Goal: Check status: Check status

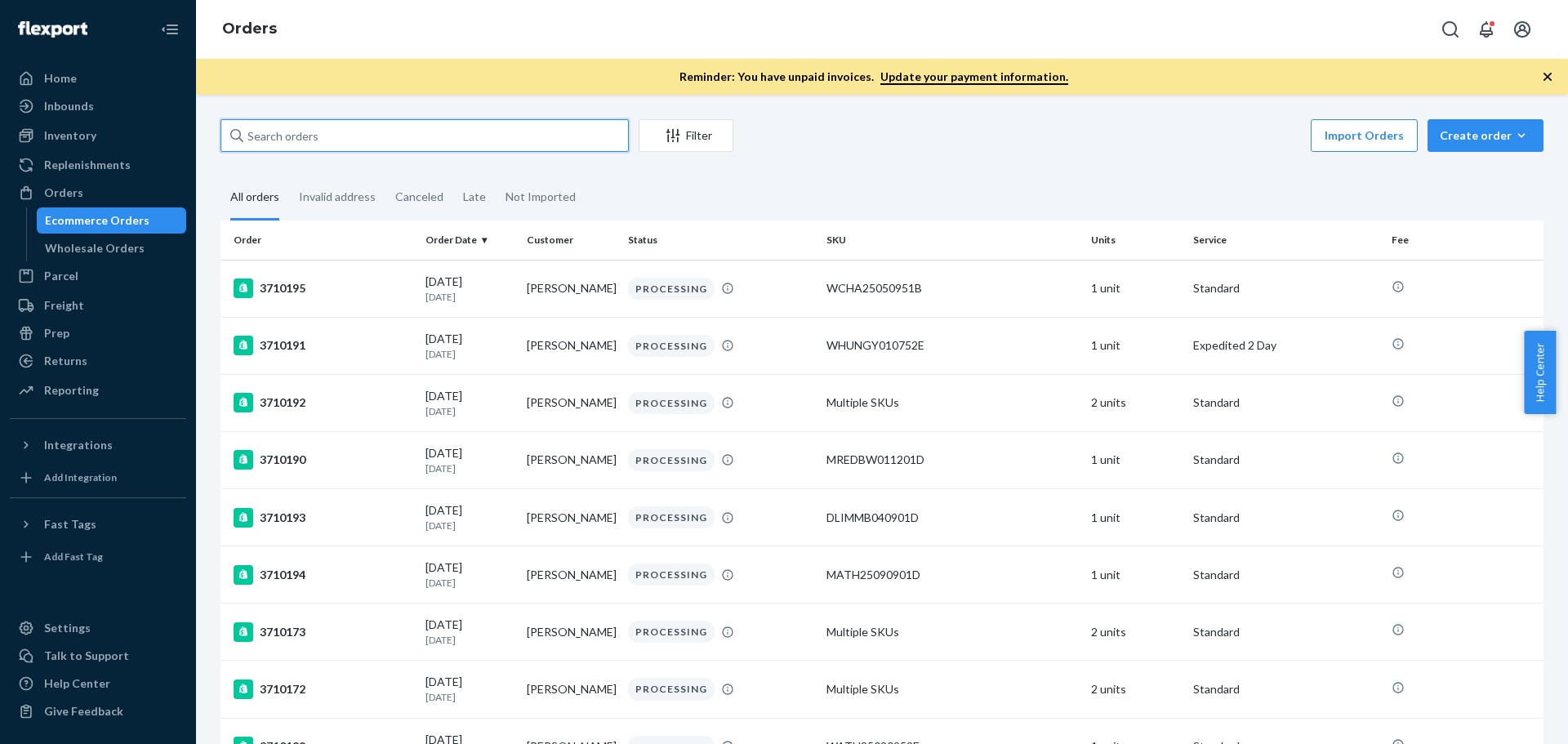
click at [362, 131] on input "text" at bounding box center [425, 135] width 409 height 32
paste input "112-5787954-8445056"
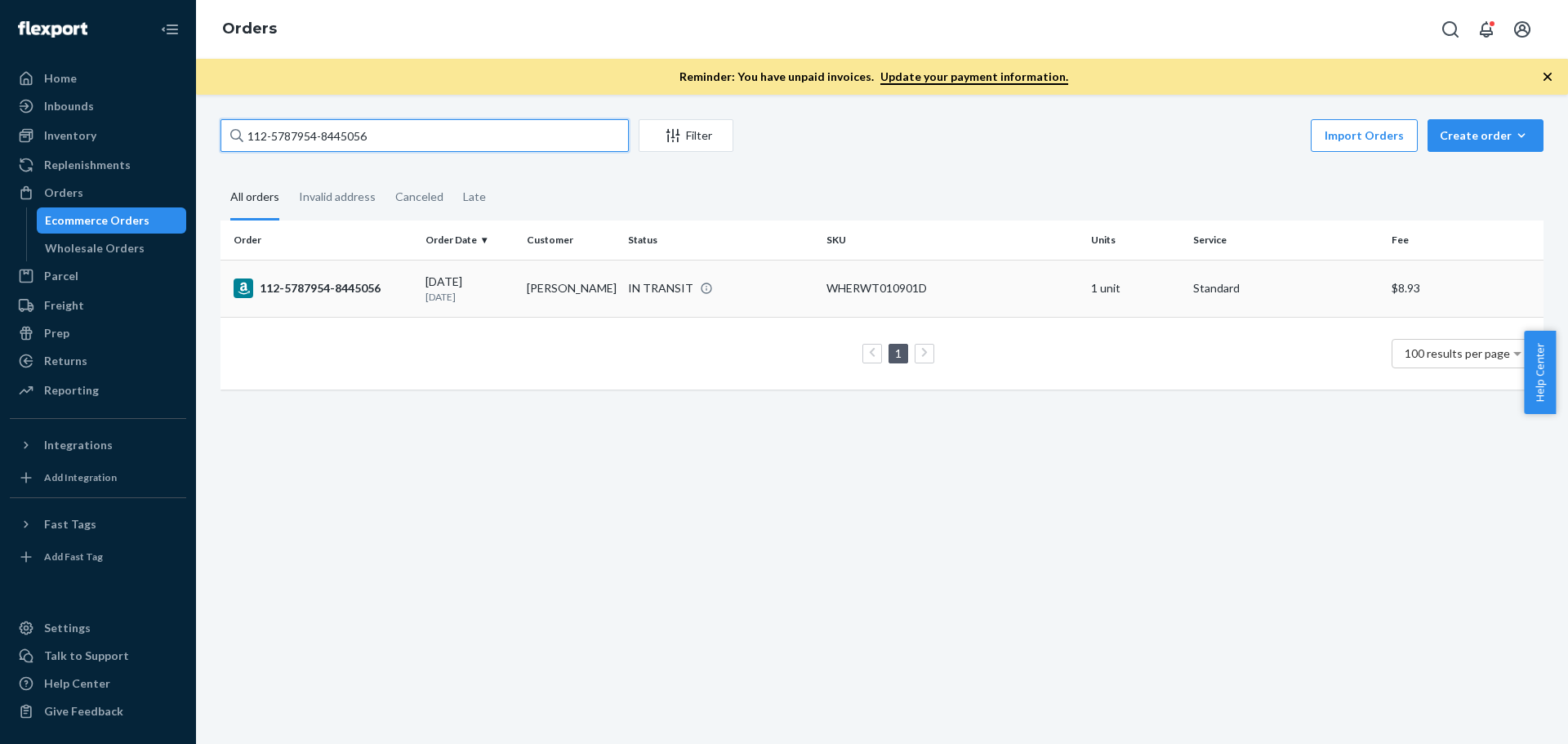
type input "112-5787954-8445056"
click at [347, 283] on div "112-5787954-8445056" at bounding box center [322, 288] width 179 height 20
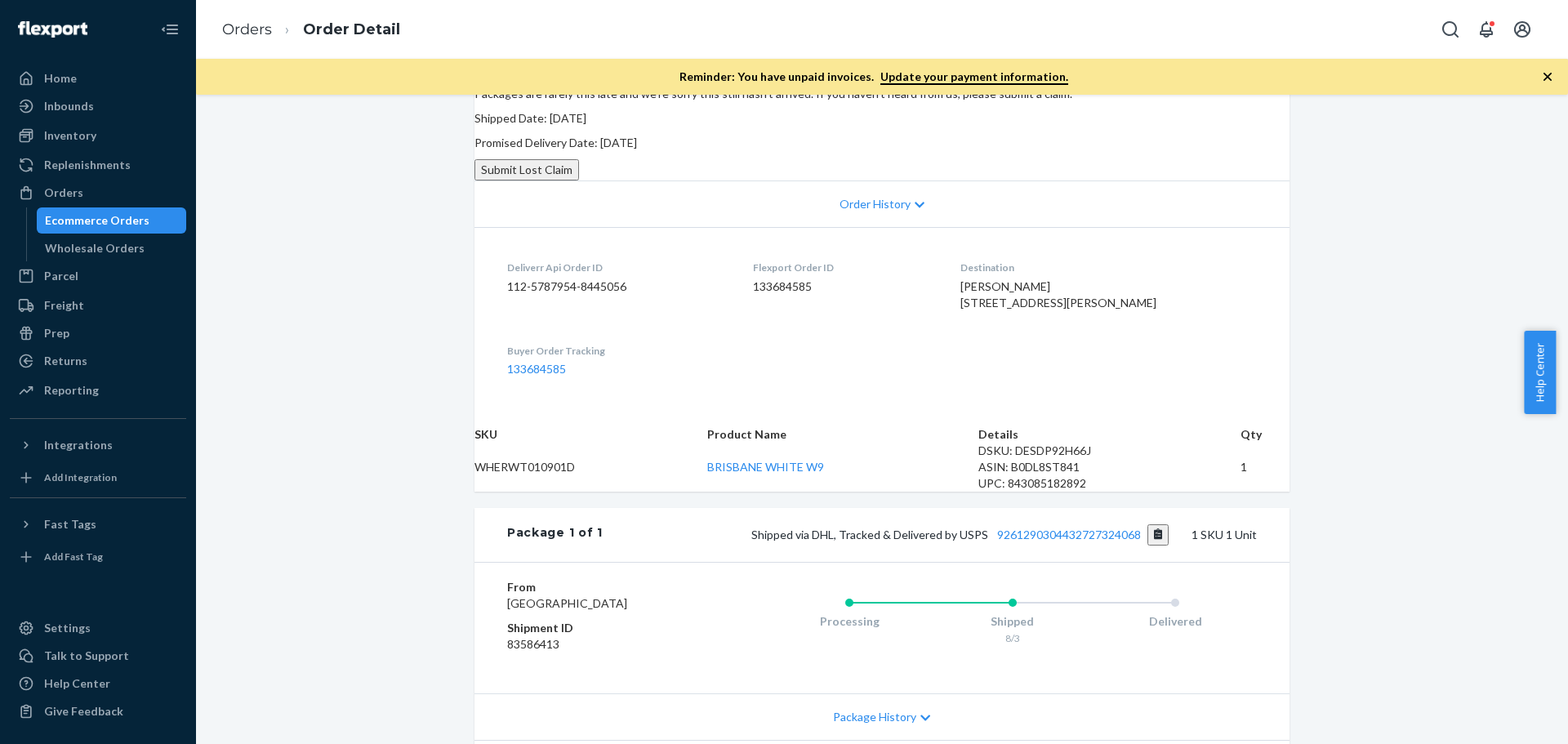
scroll to position [327, 0]
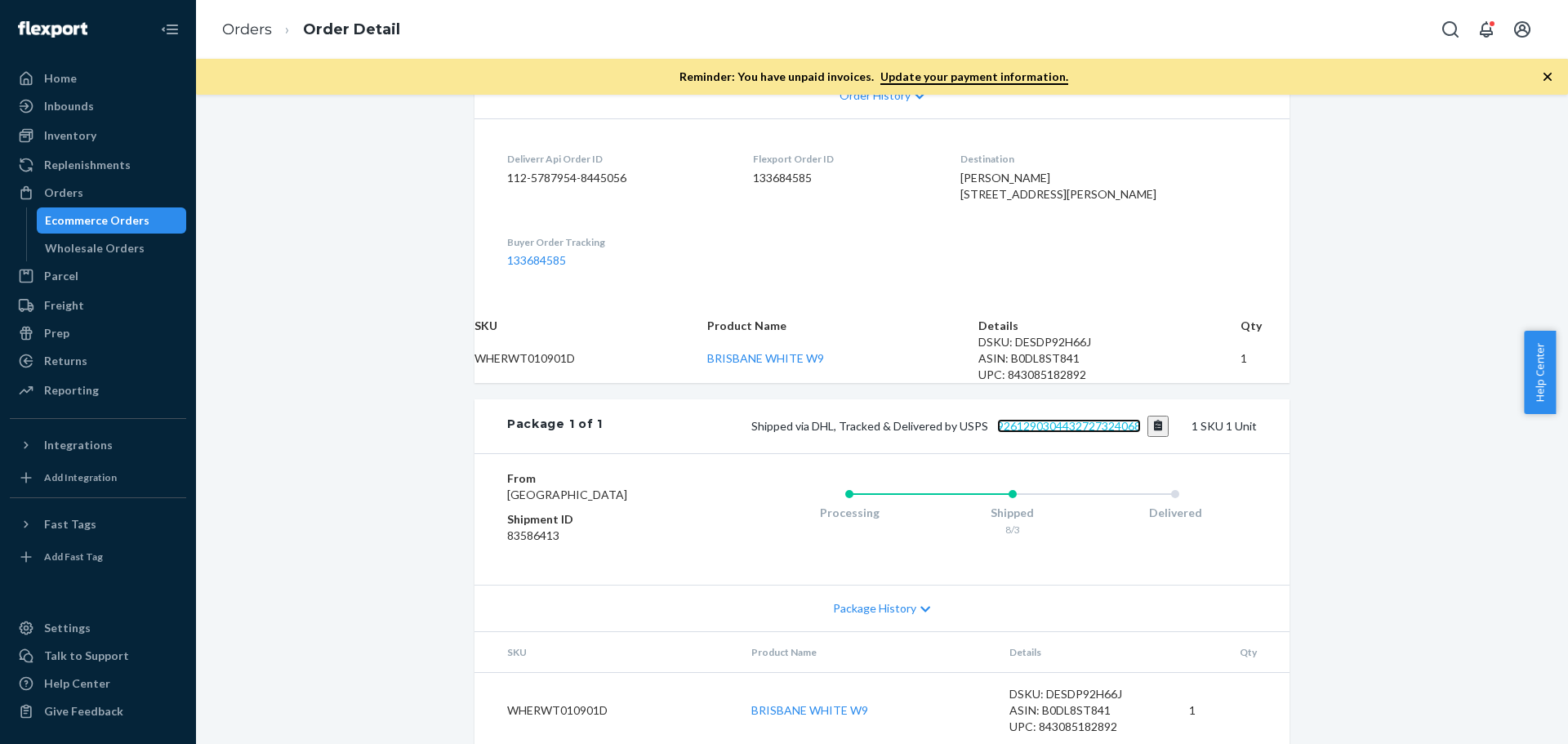
click at [1070, 433] on link "9261290304432727324068" at bounding box center [1069, 425] width 144 height 13
click at [72, 188] on div "Orders" at bounding box center [64, 193] width 40 height 16
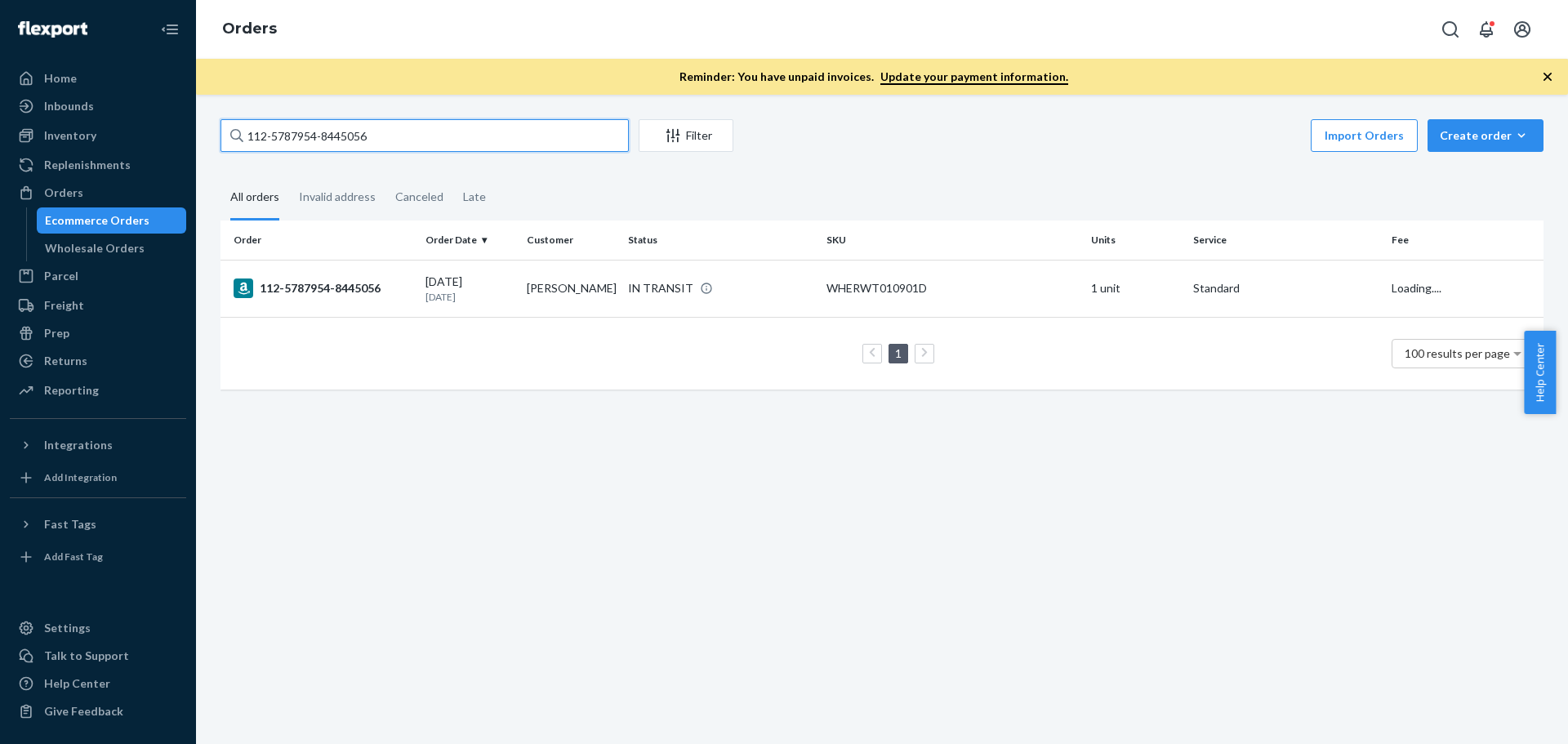
click at [268, 138] on input "112-5787954-8445056" at bounding box center [425, 135] width 409 height 32
paste input "1-6989413-6653861"
type input "111-6989413-6653861"
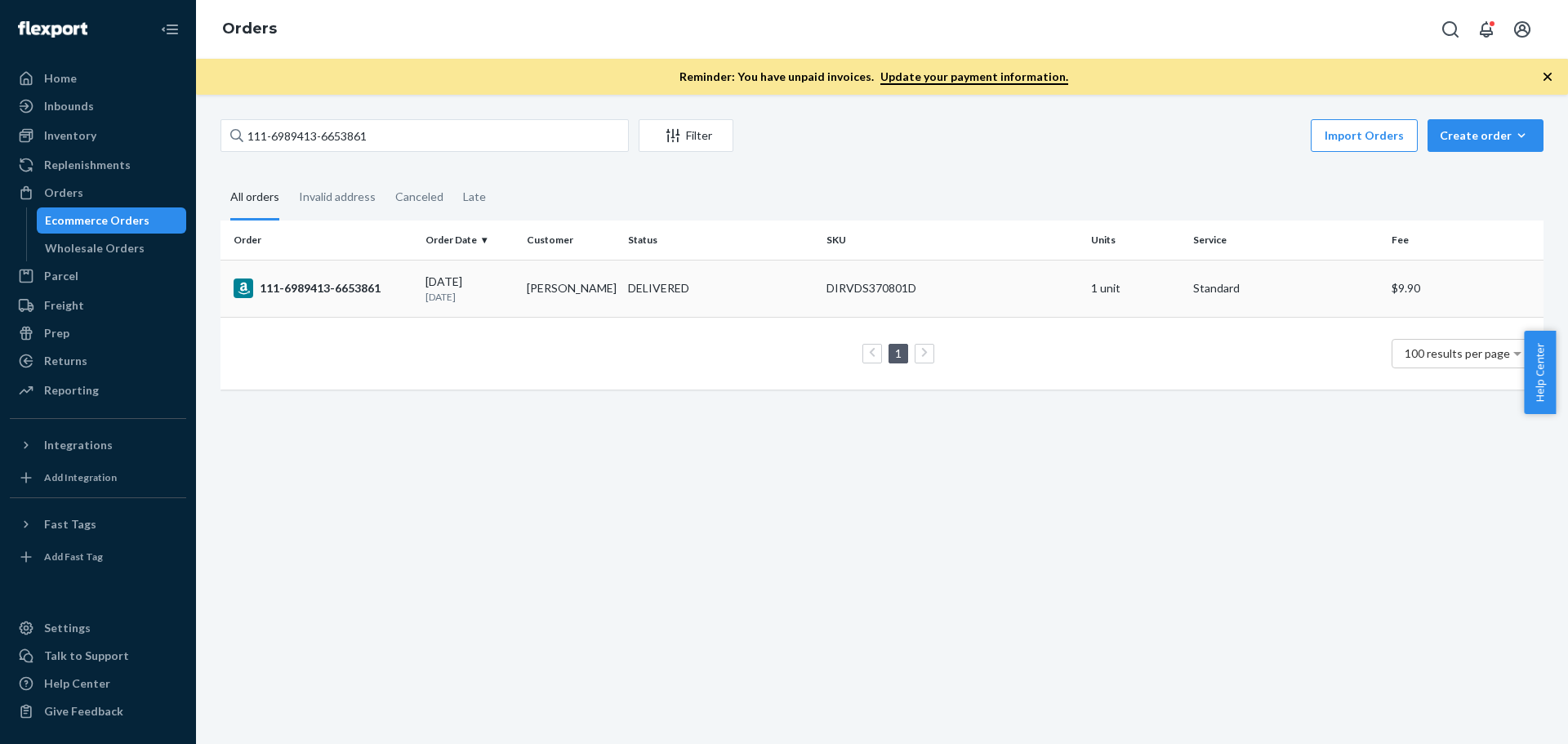
click at [288, 284] on div "111-6989413-6653861" at bounding box center [322, 288] width 179 height 20
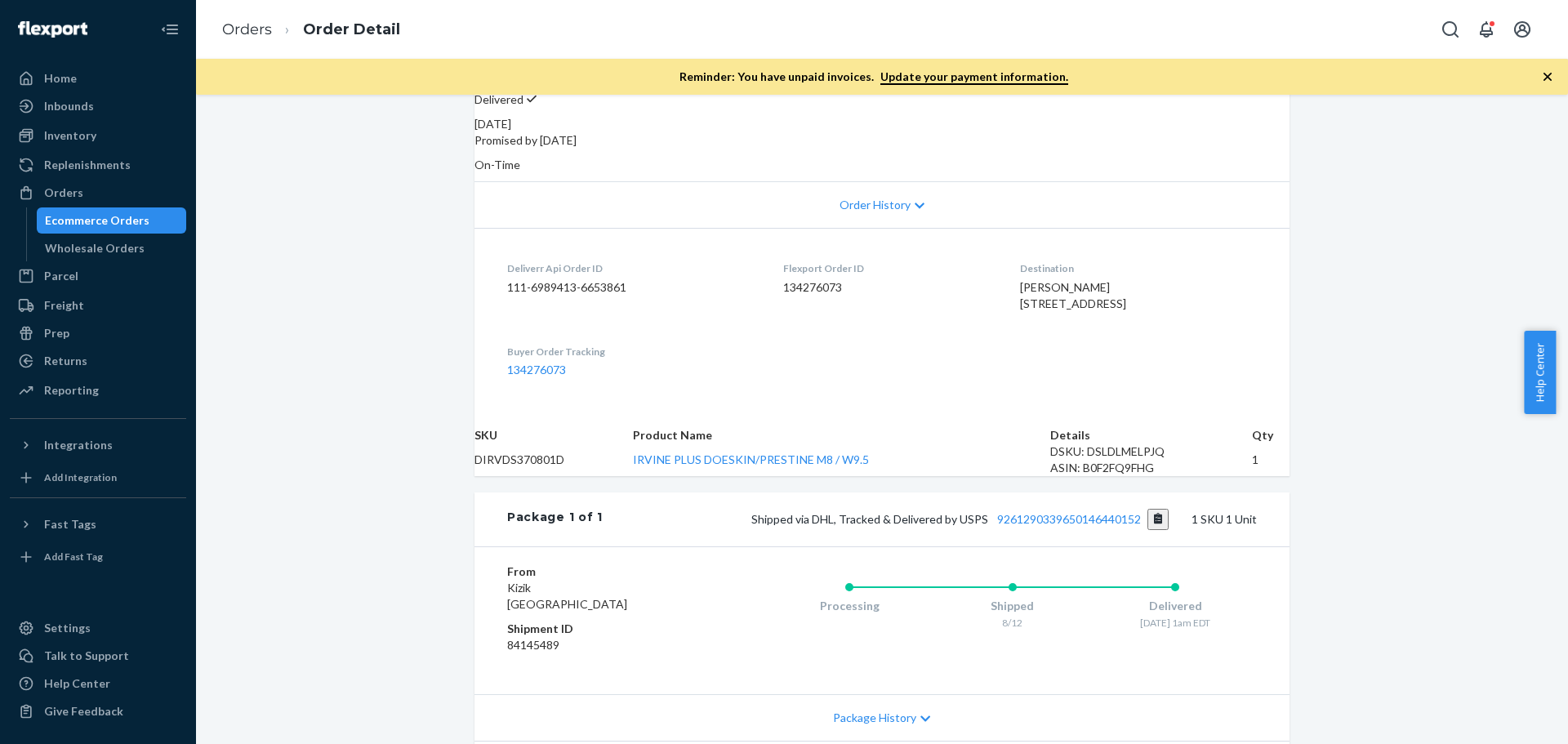
scroll to position [327, 0]
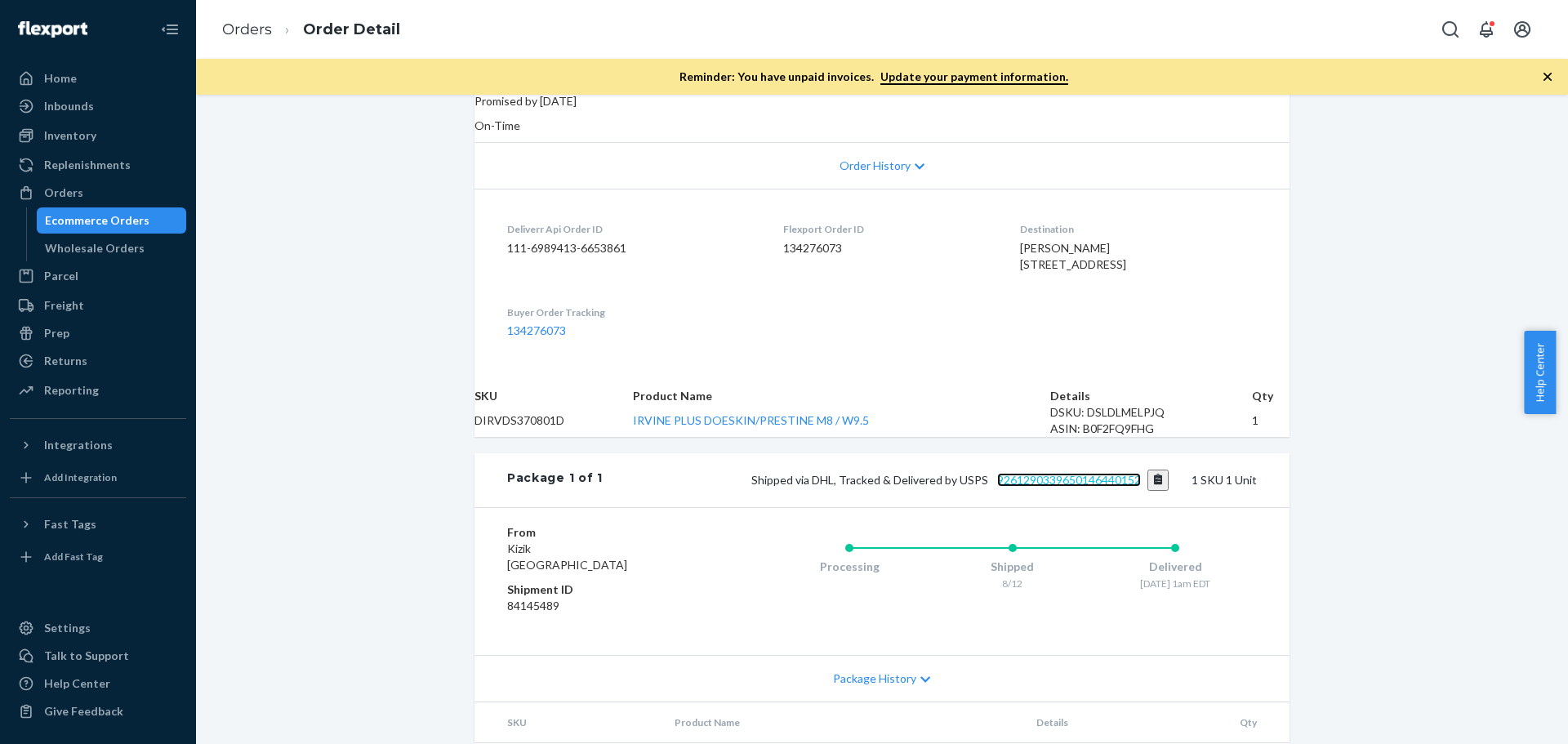
click at [1042, 487] on link "9261290339650146440152" at bounding box center [1069, 479] width 144 height 13
click at [83, 188] on div "Orders" at bounding box center [98, 192] width 173 height 22
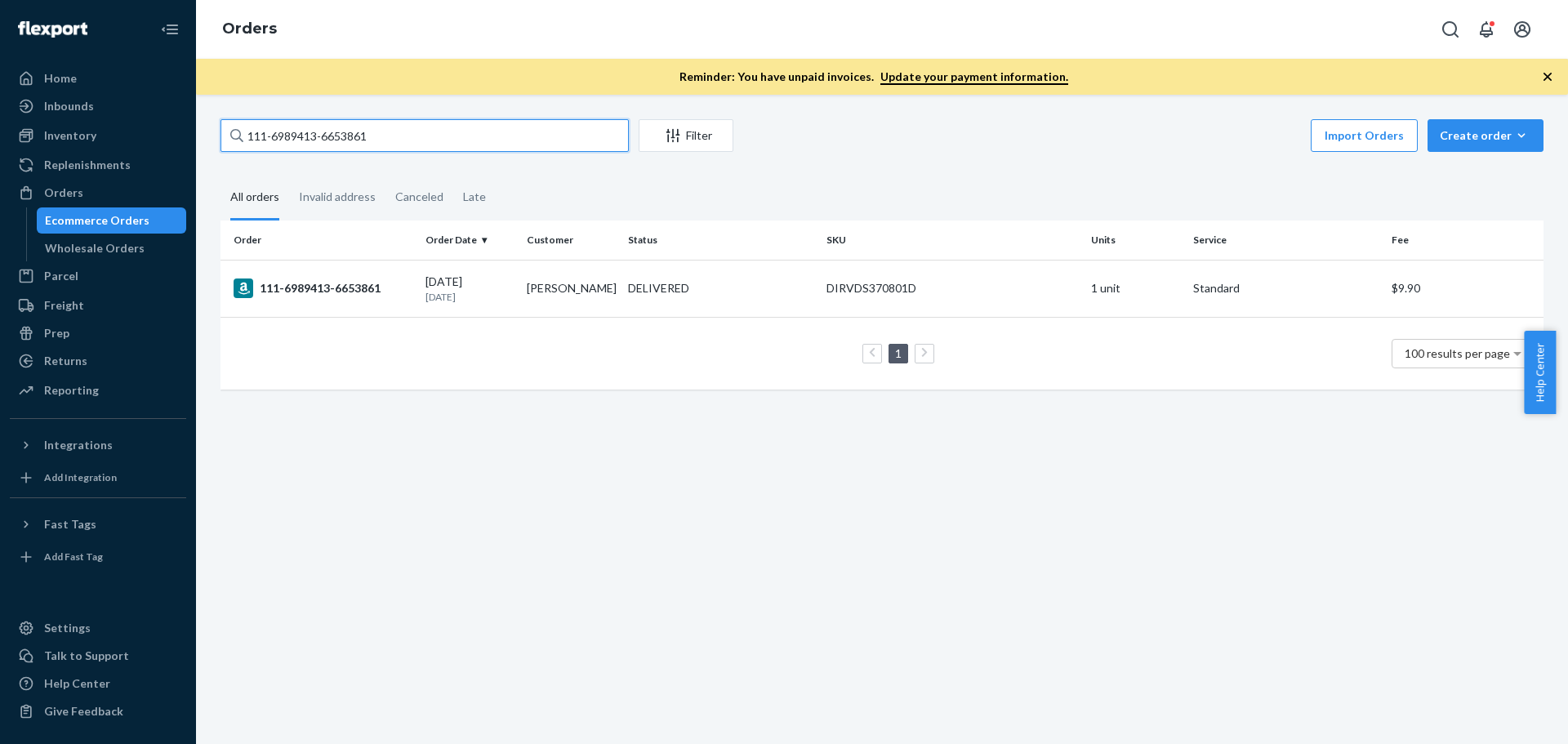
click at [275, 133] on input "111-6989413-6653861" at bounding box center [425, 135] width 409 height 32
paste input "2-9381190-5377047"
type input "112-9381190-5377047"
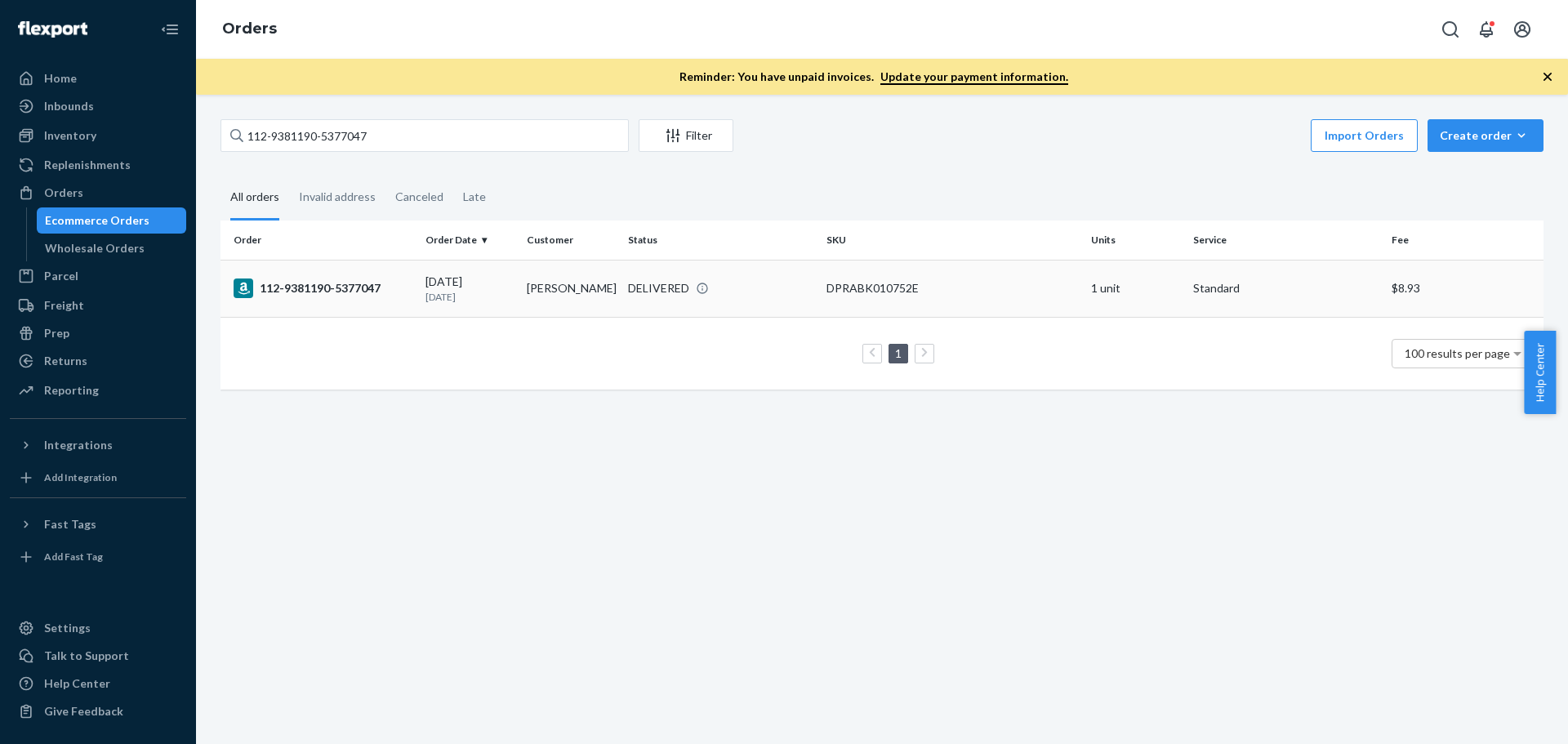
click at [328, 291] on div "112-9381190-5377047" at bounding box center [322, 288] width 179 height 20
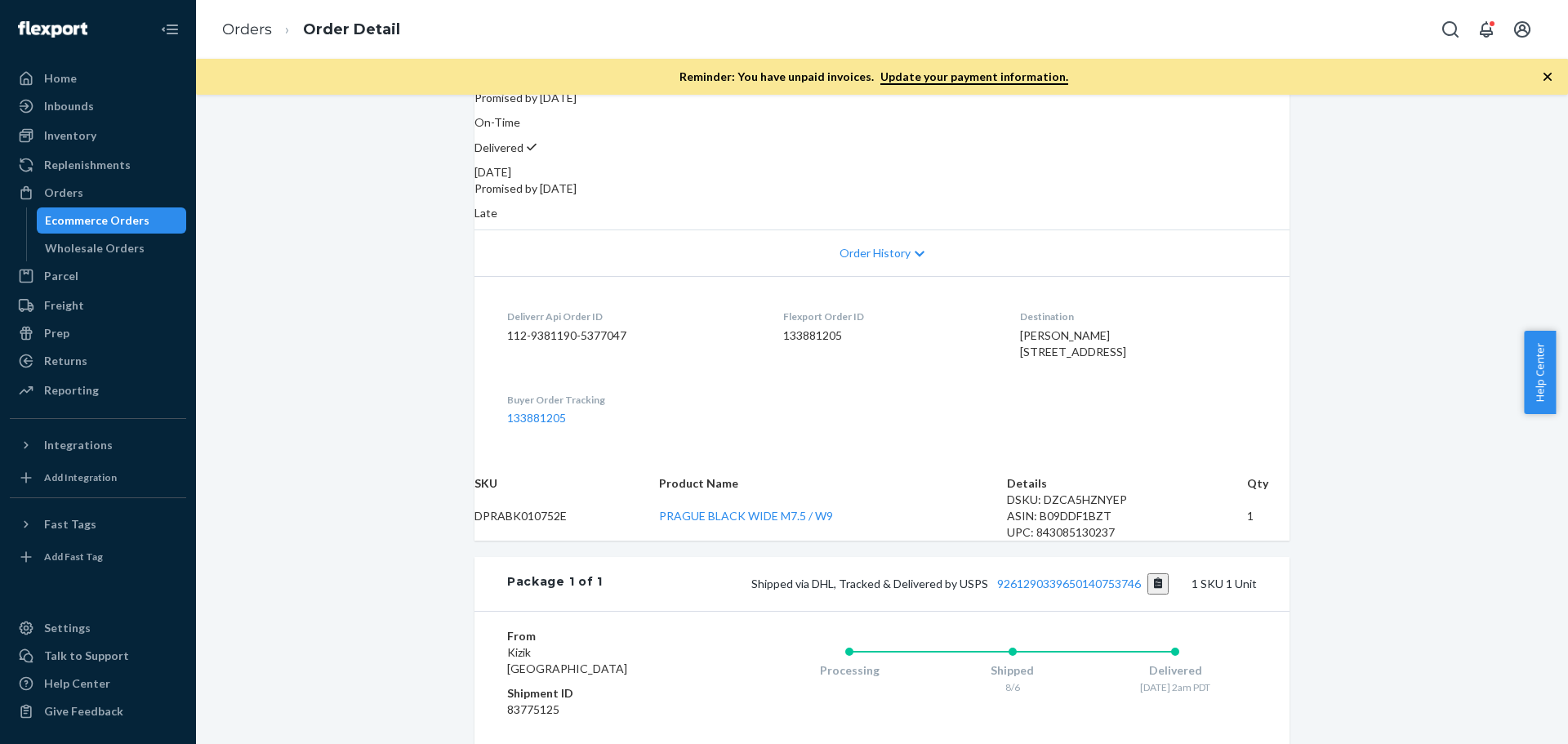
scroll to position [245, 0]
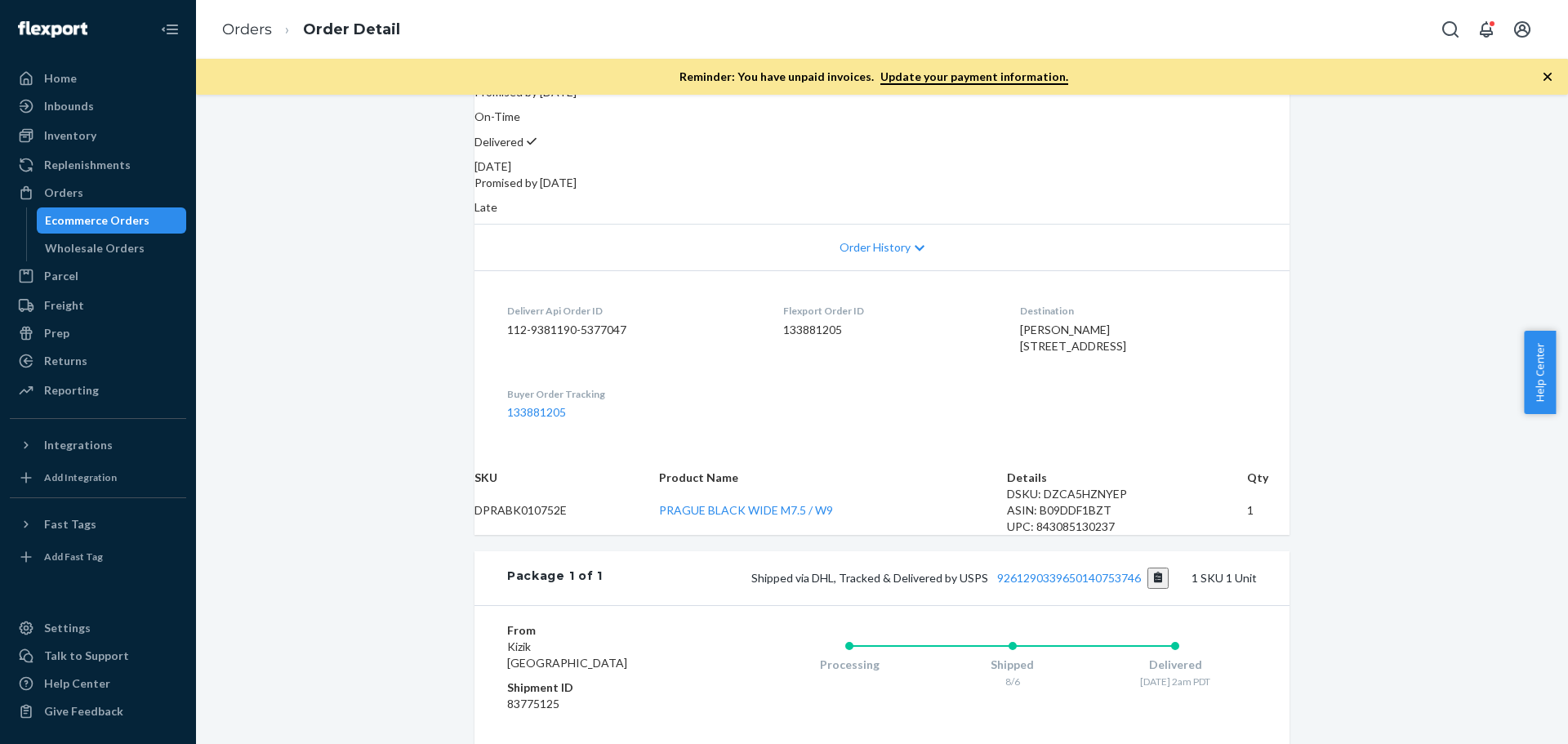
click at [1095, 588] on div "Shipped via DHL, Tracked & Delivered by USPS 9261290339650140753746 1 SKU 1 Unit" at bounding box center [930, 578] width 654 height 22
click at [1094, 585] on link "9261290339650140753746" at bounding box center [1069, 577] width 144 height 13
click at [62, 192] on div "Orders" at bounding box center [64, 193] width 40 height 16
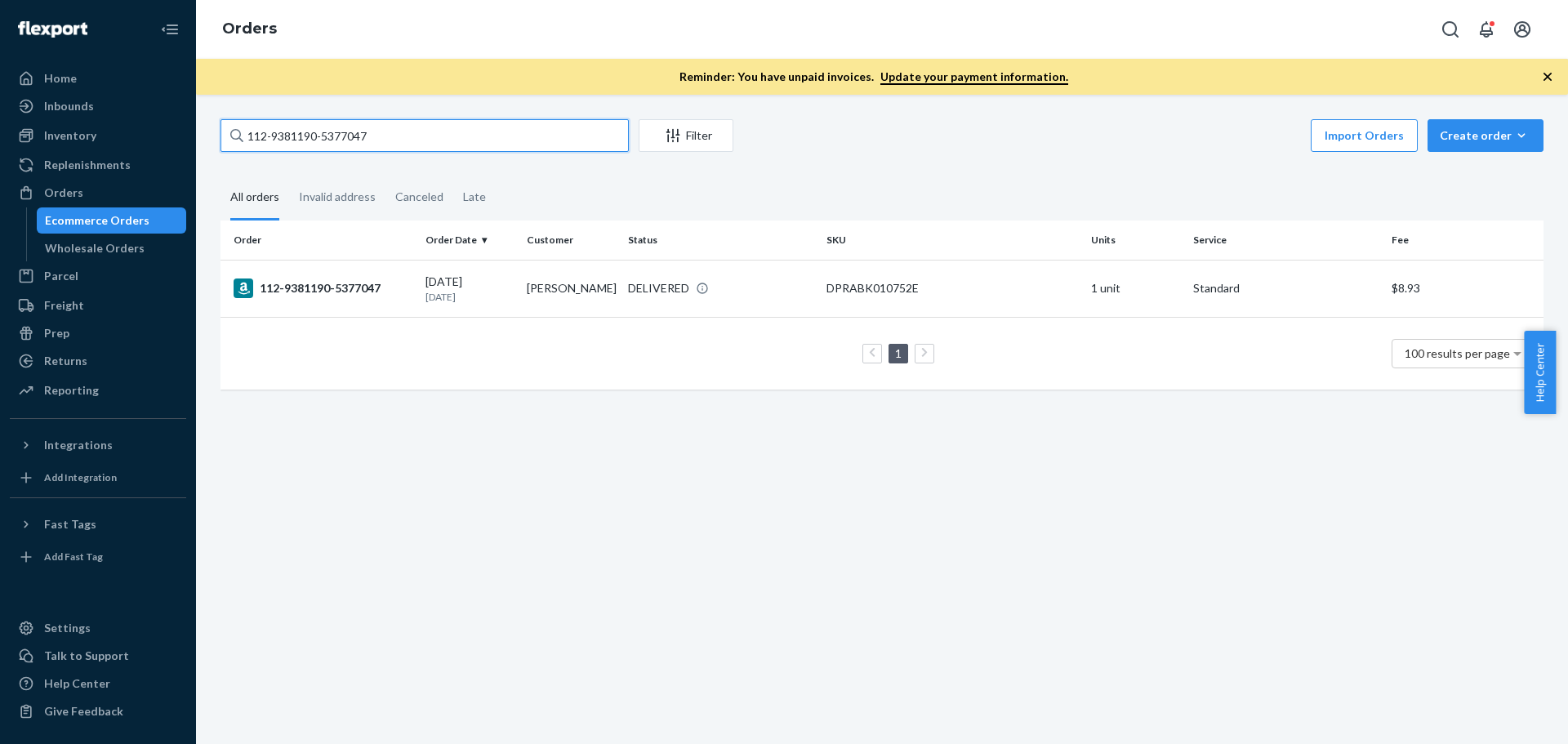
click at [281, 138] on input "112-9381190-5377047" at bounding box center [425, 135] width 409 height 32
paste input "113-3587511-657620"
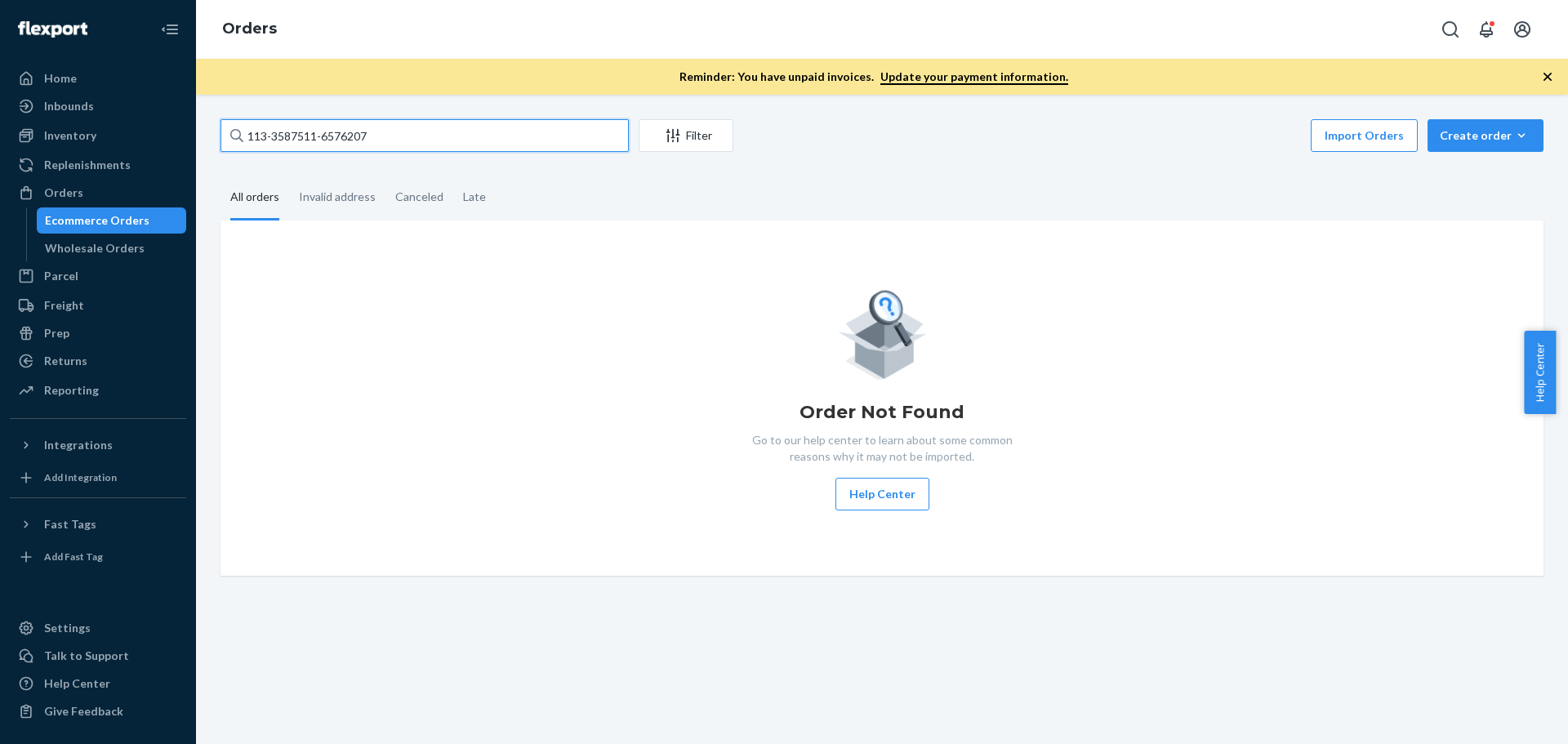
click at [296, 130] on input "113-3587511-6576207" at bounding box center [425, 135] width 409 height 32
paste input "111-1063131-9420251"
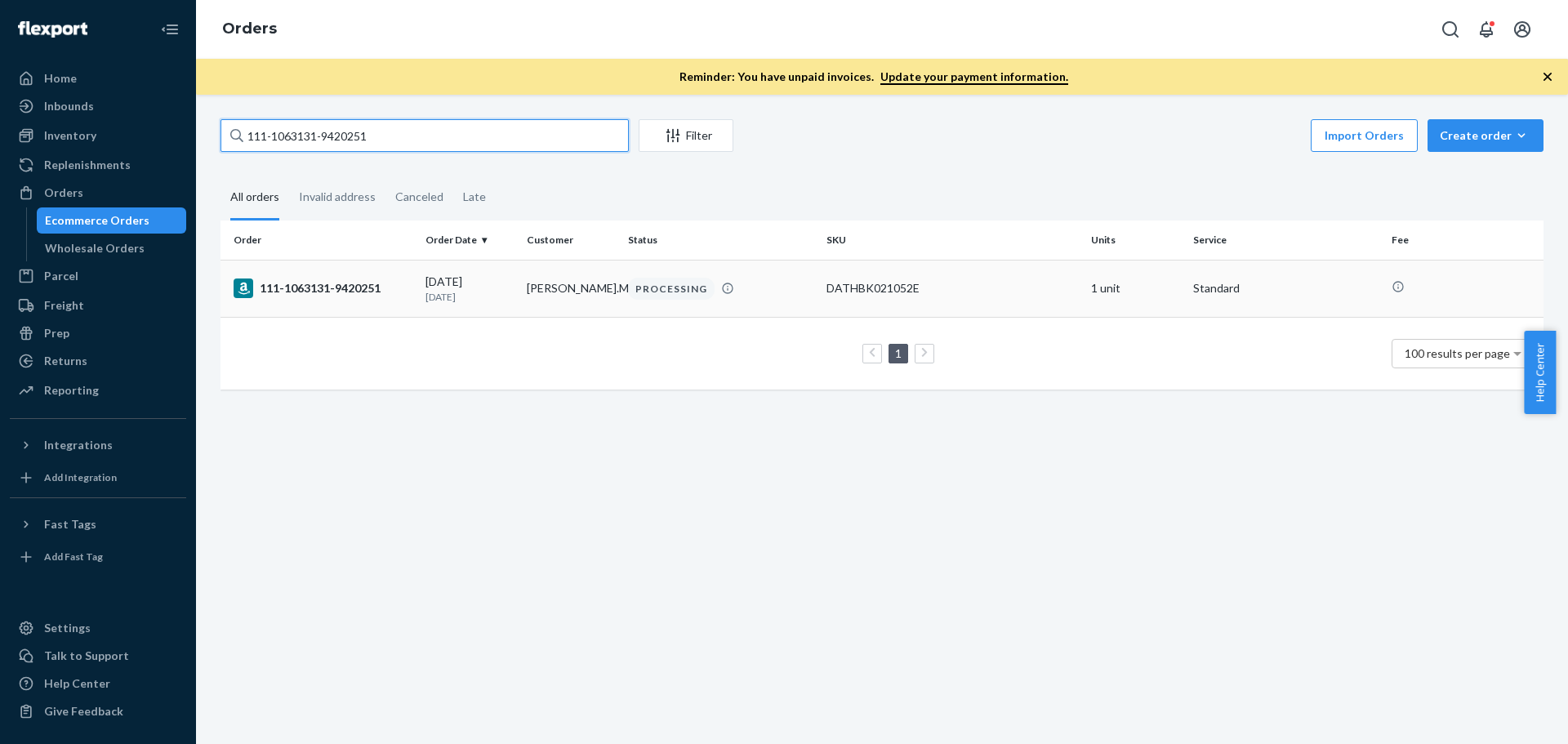
type input "111-1063131-9420251"
click at [335, 294] on div "111-1063131-9420251" at bounding box center [322, 288] width 179 height 20
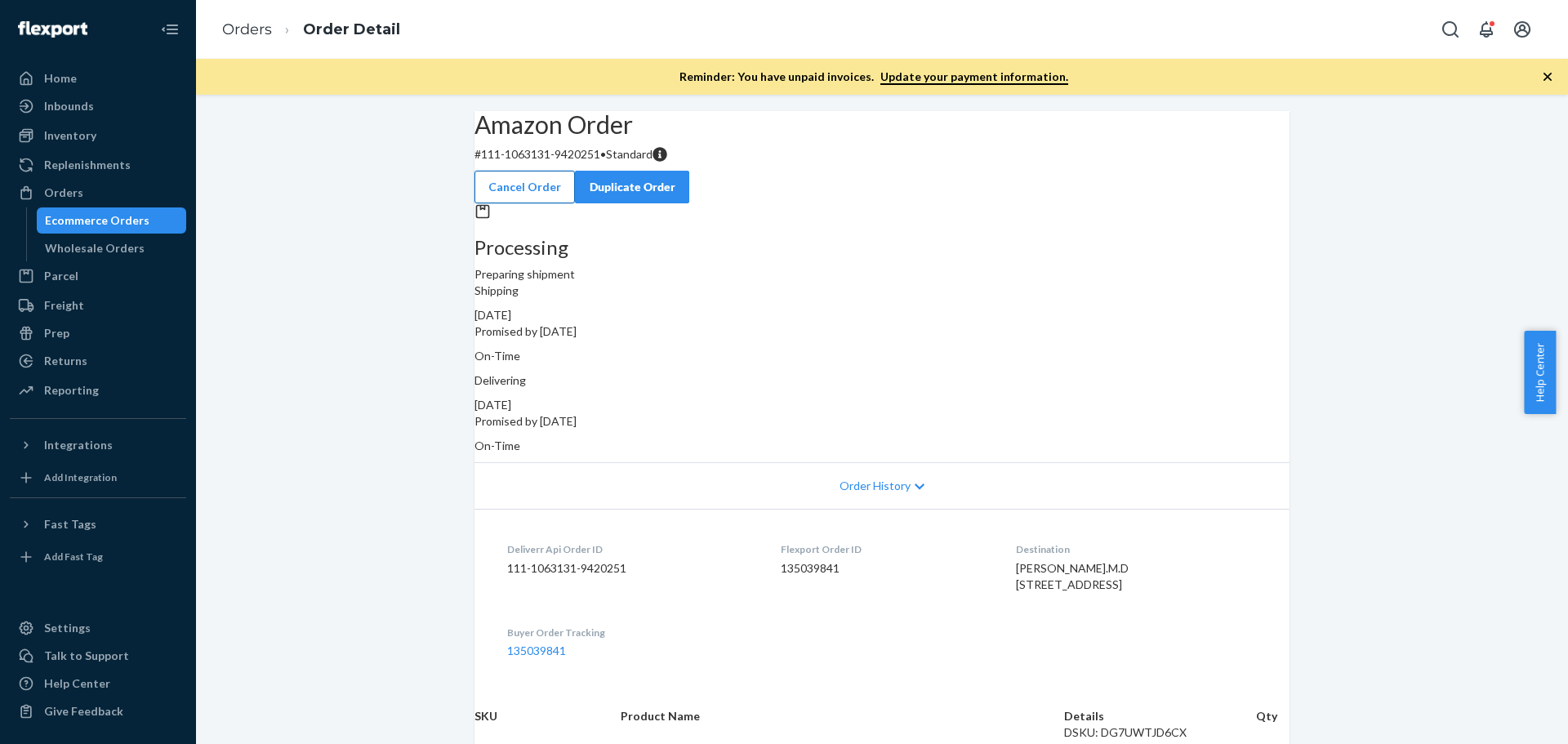
click at [575, 171] on button "Cancel Order" at bounding box center [525, 187] width 101 height 32
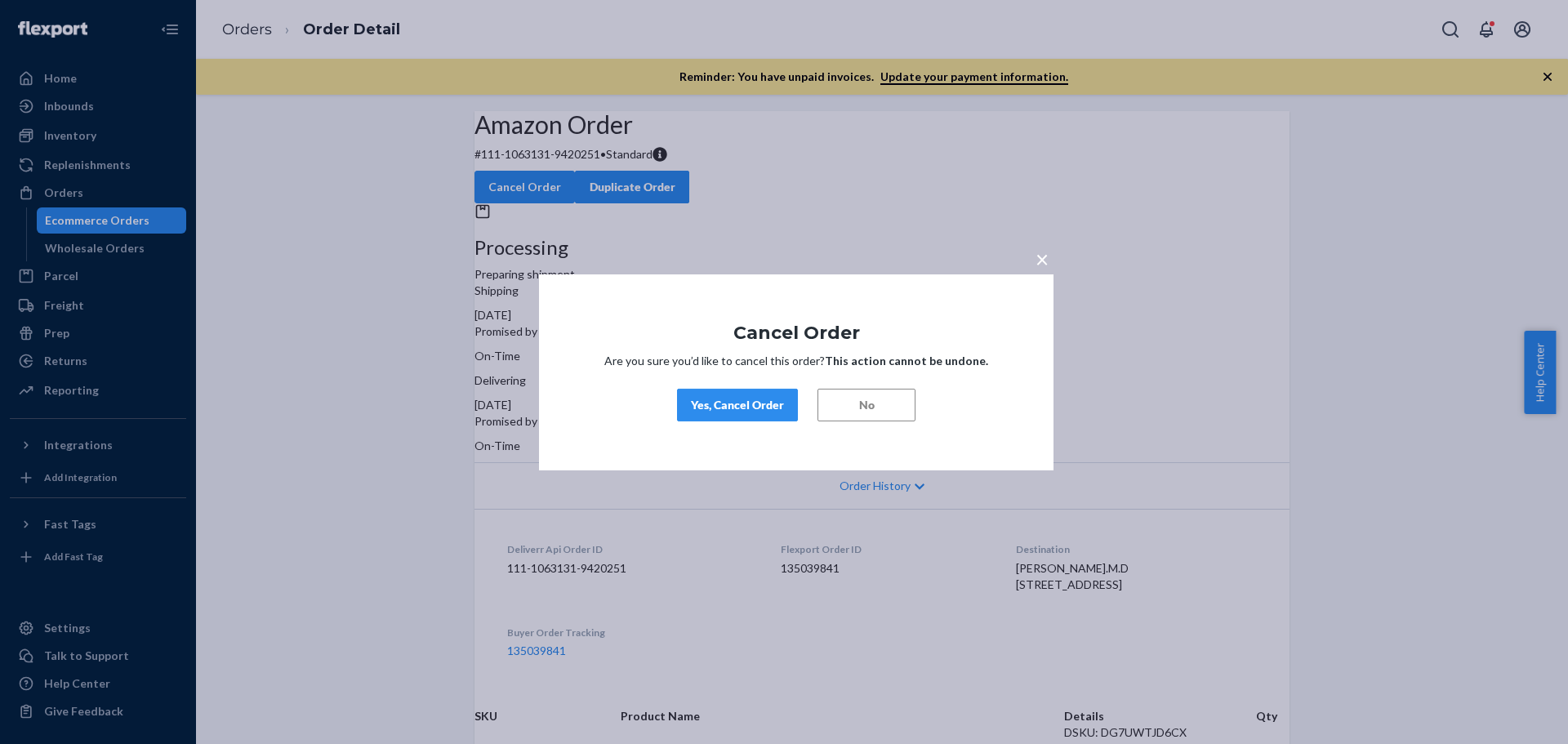
click at [718, 399] on div "Yes, Cancel Order" at bounding box center [737, 405] width 93 height 16
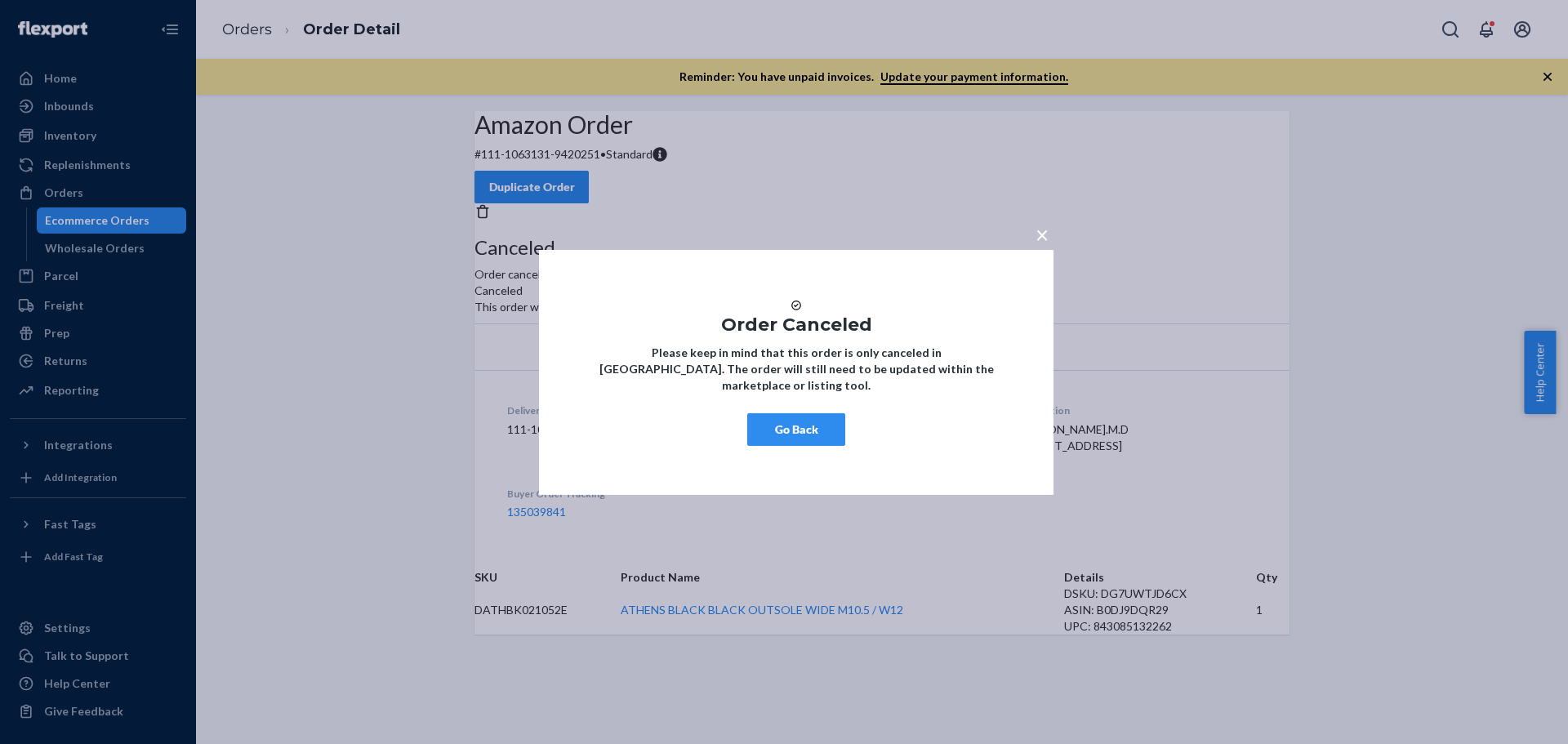
click at [1365, 477] on div "× Order Canceled Please keep in mind that this order is only canceled in Flexpo…" at bounding box center [784, 372] width 1568 height 744
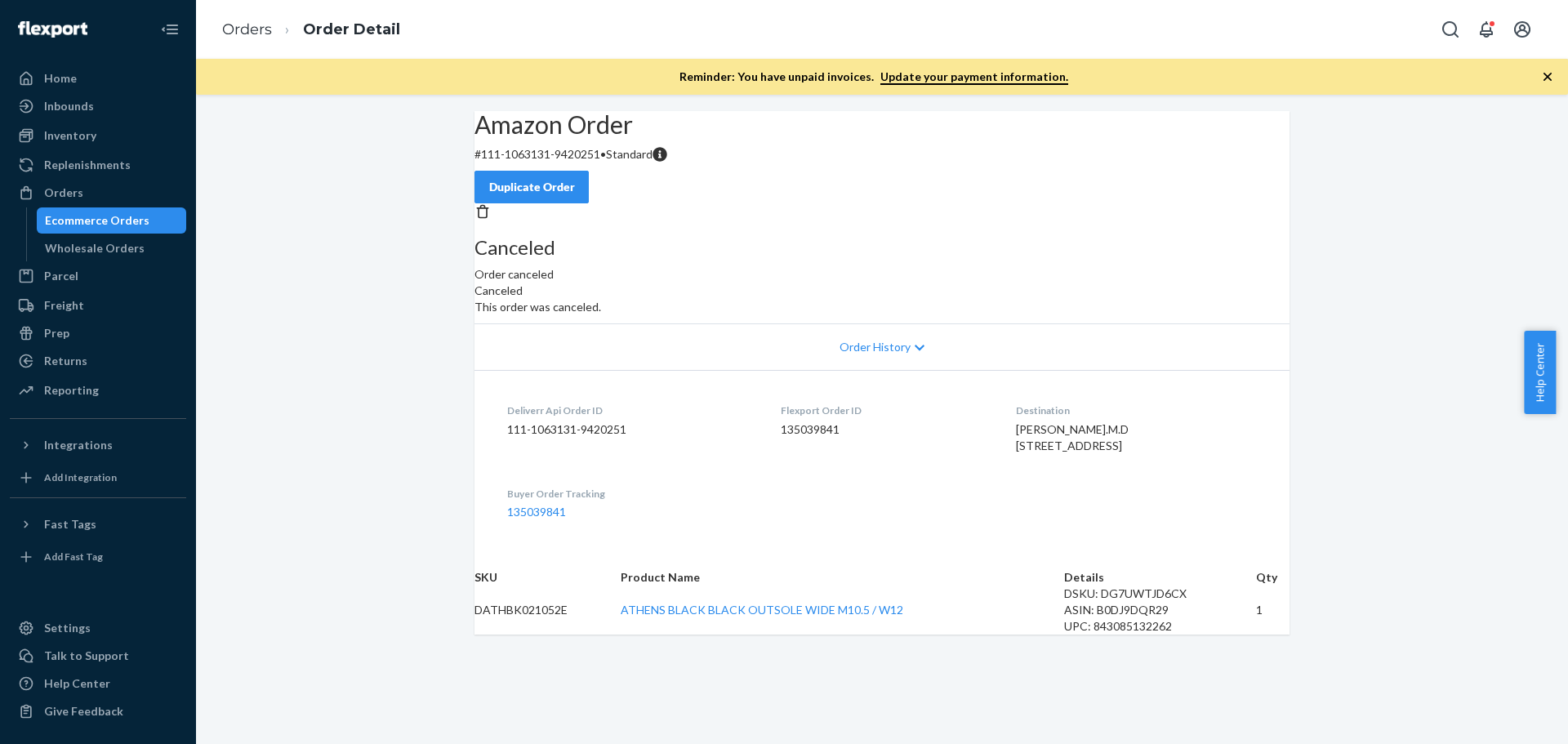
drag, startPoint x: 234, startPoint y: 148, endPoint x: 328, endPoint y: 75, distance: 119.0
click at [234, 148] on div "Amazon Order # 111-1063131-9420251 • Standard Duplicate Order Canceled Order ca…" at bounding box center [882, 372] width 1372 height 524
click at [80, 189] on div "Orders" at bounding box center [64, 193] width 40 height 16
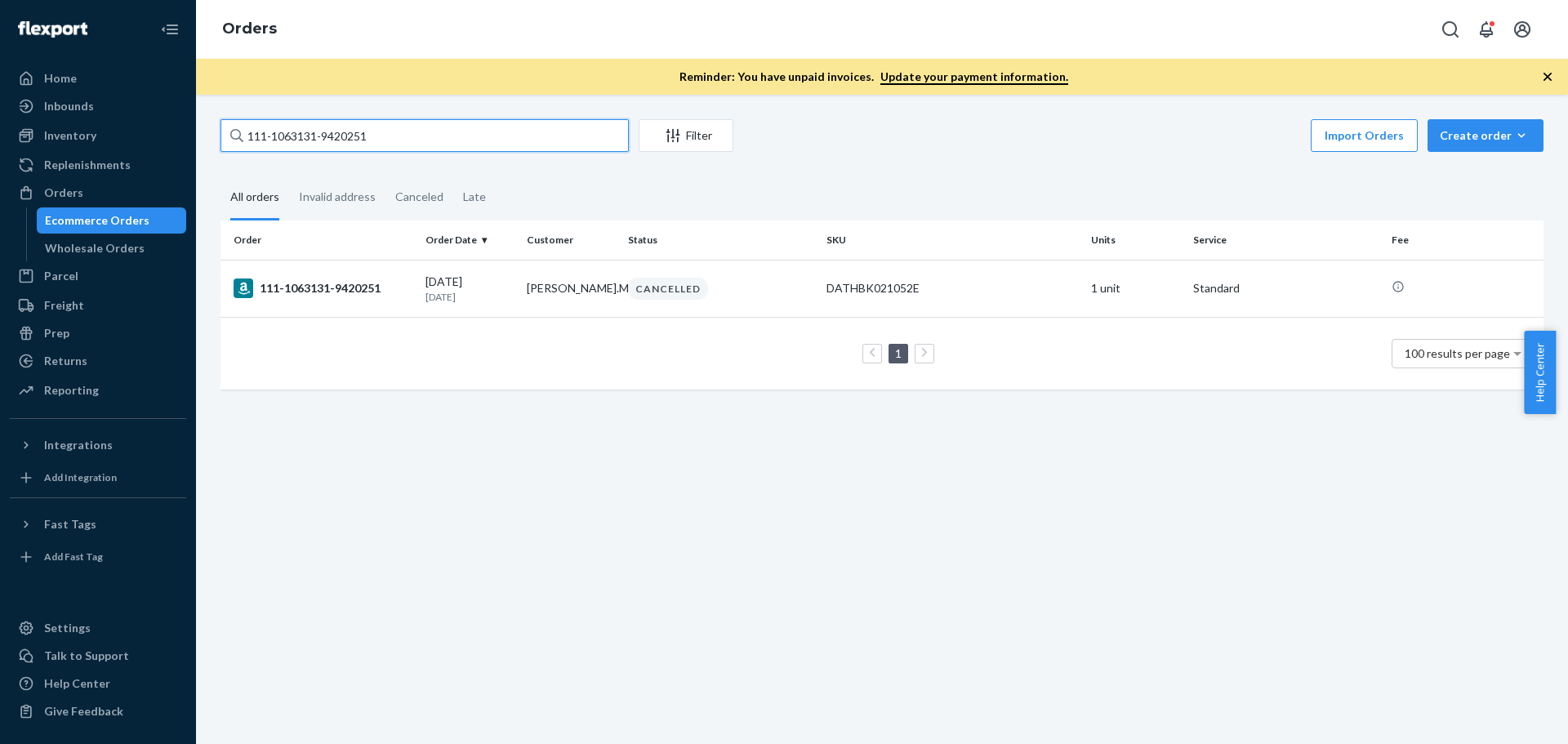
click at [293, 130] on input "111-1063131-9420251" at bounding box center [425, 135] width 409 height 32
paste input "3682496"
type input "3682496"
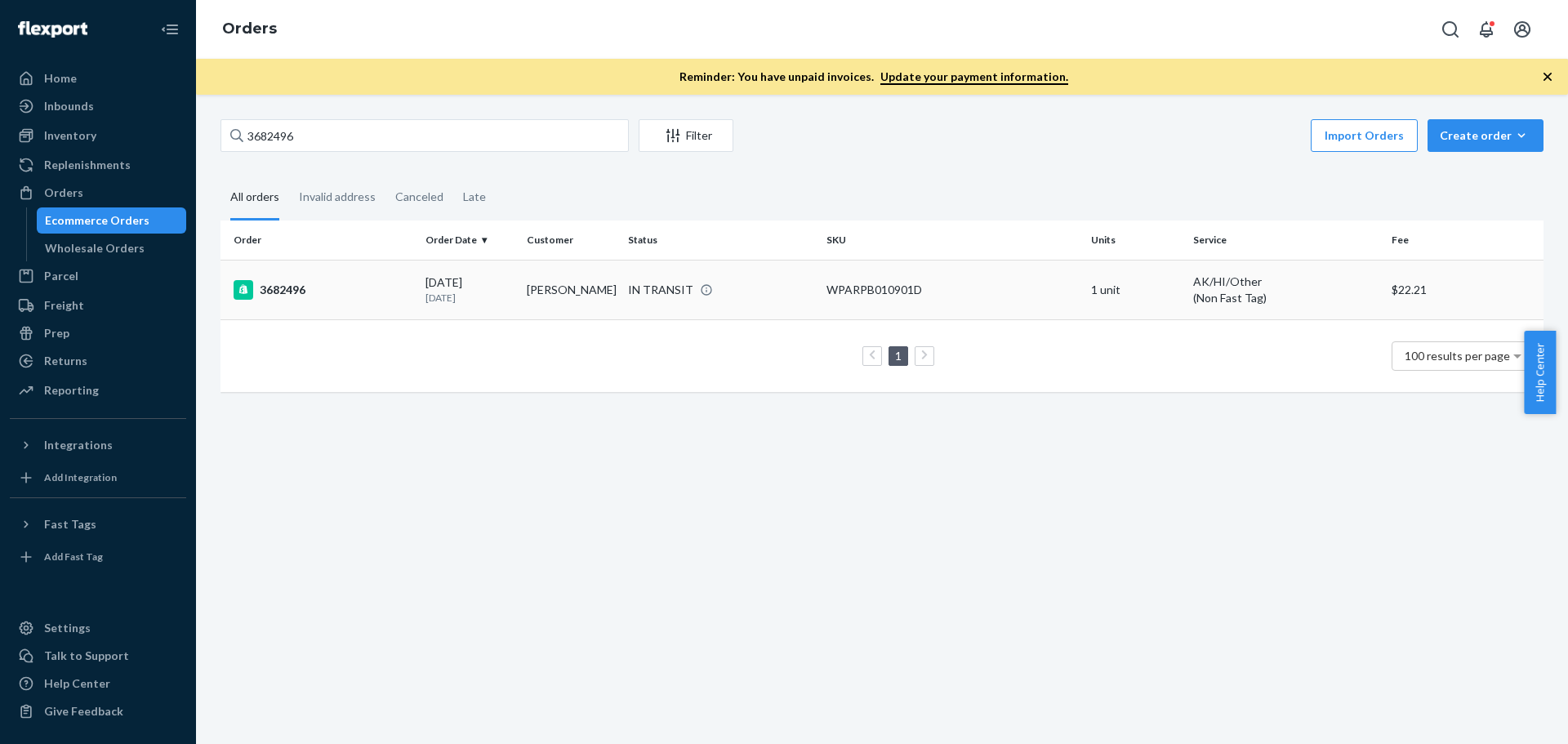
click at [294, 289] on div "3682496" at bounding box center [322, 290] width 179 height 20
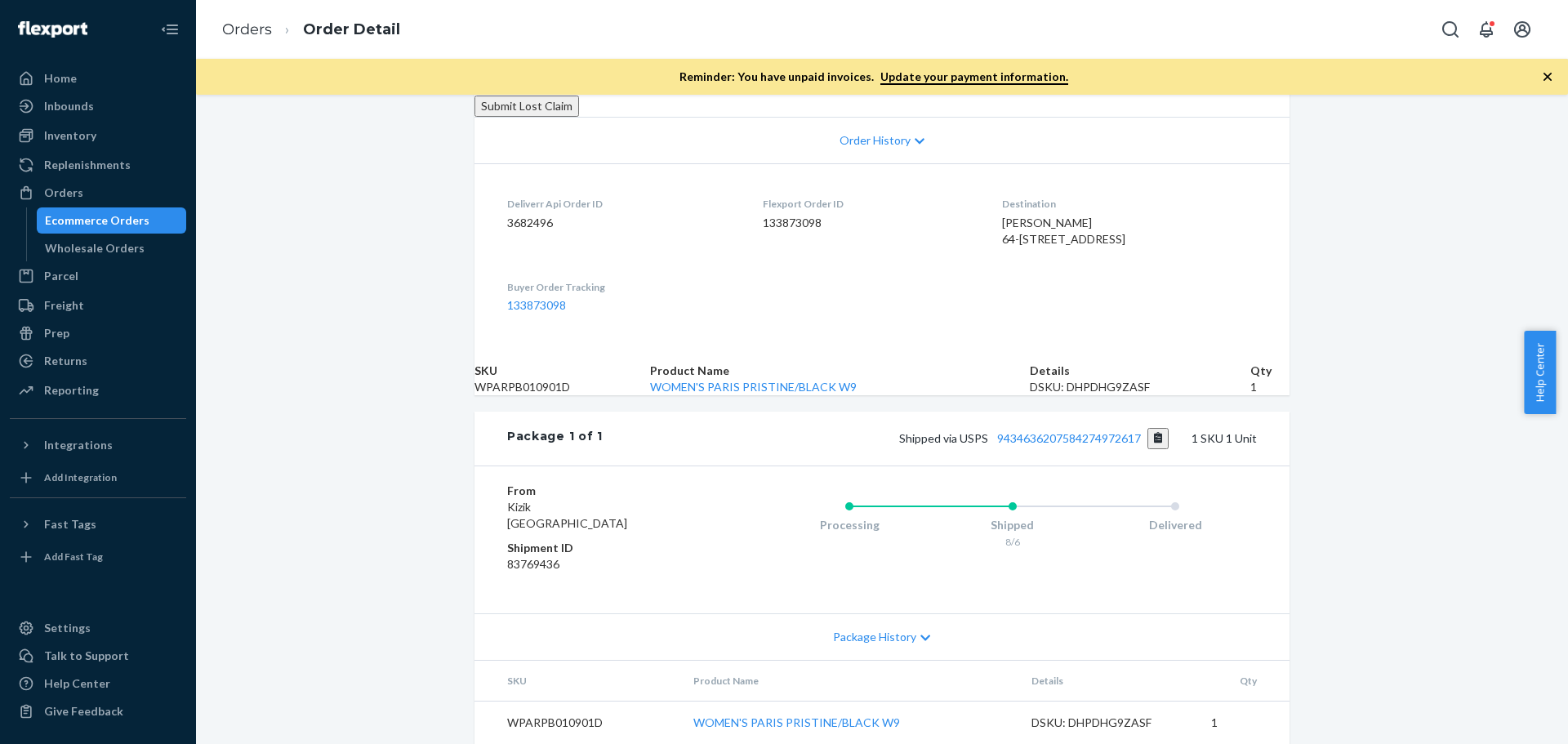
scroll to position [408, 0]
click at [789, 393] on link "WOMEN'S PARIS PRISTINE/BLACK W9" at bounding box center [753, 386] width 207 height 13
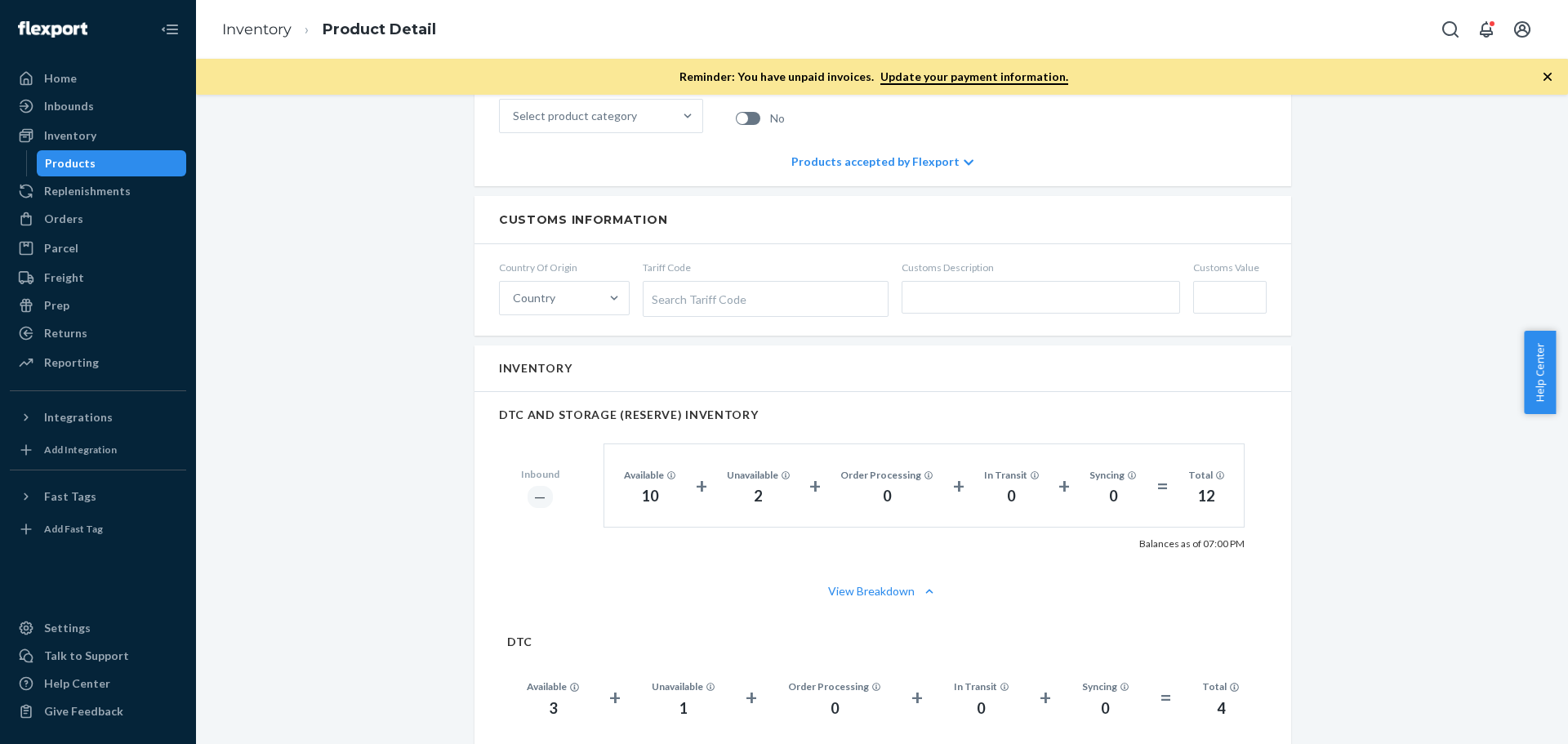
scroll to position [980, 0]
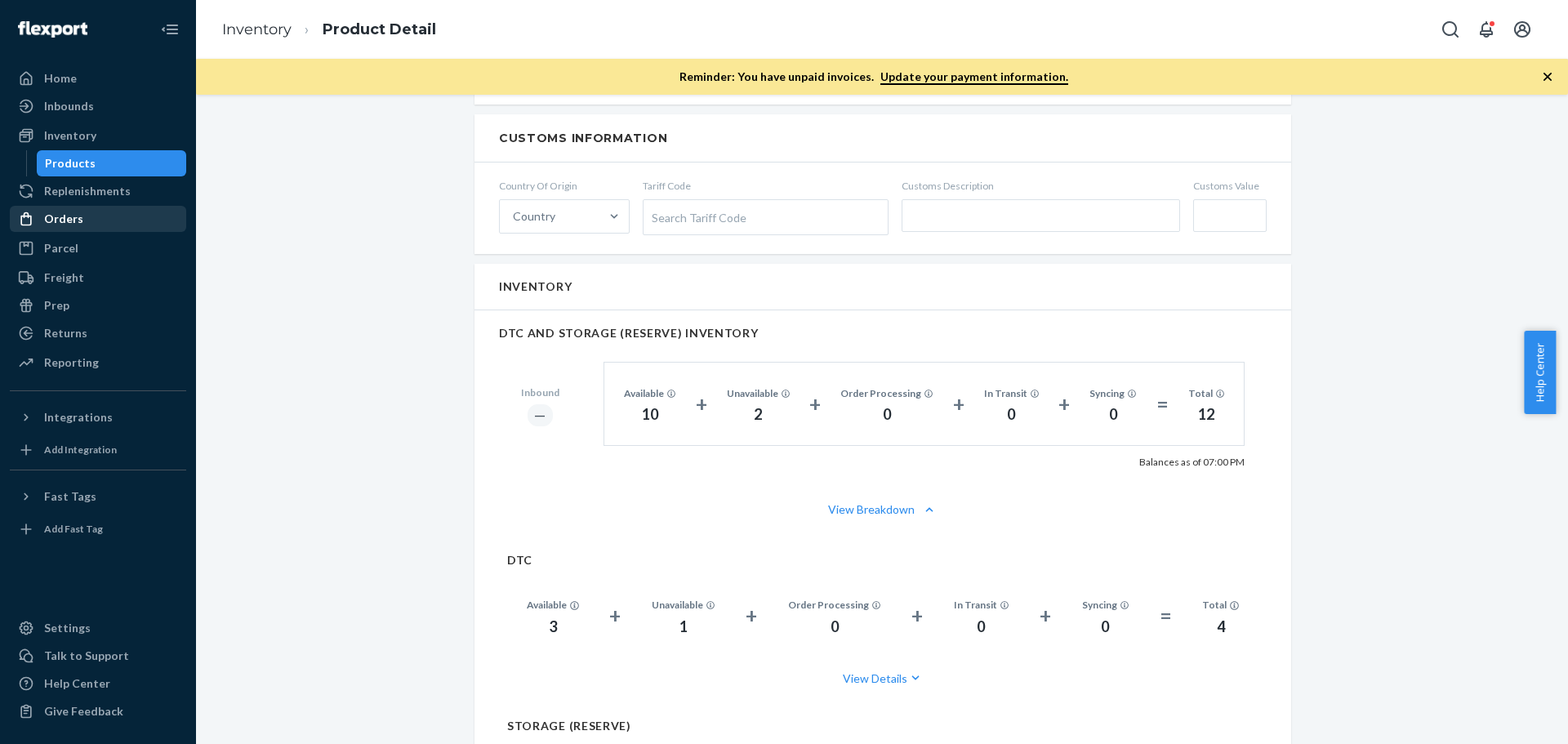
click at [75, 220] on div "Orders" at bounding box center [64, 219] width 40 height 16
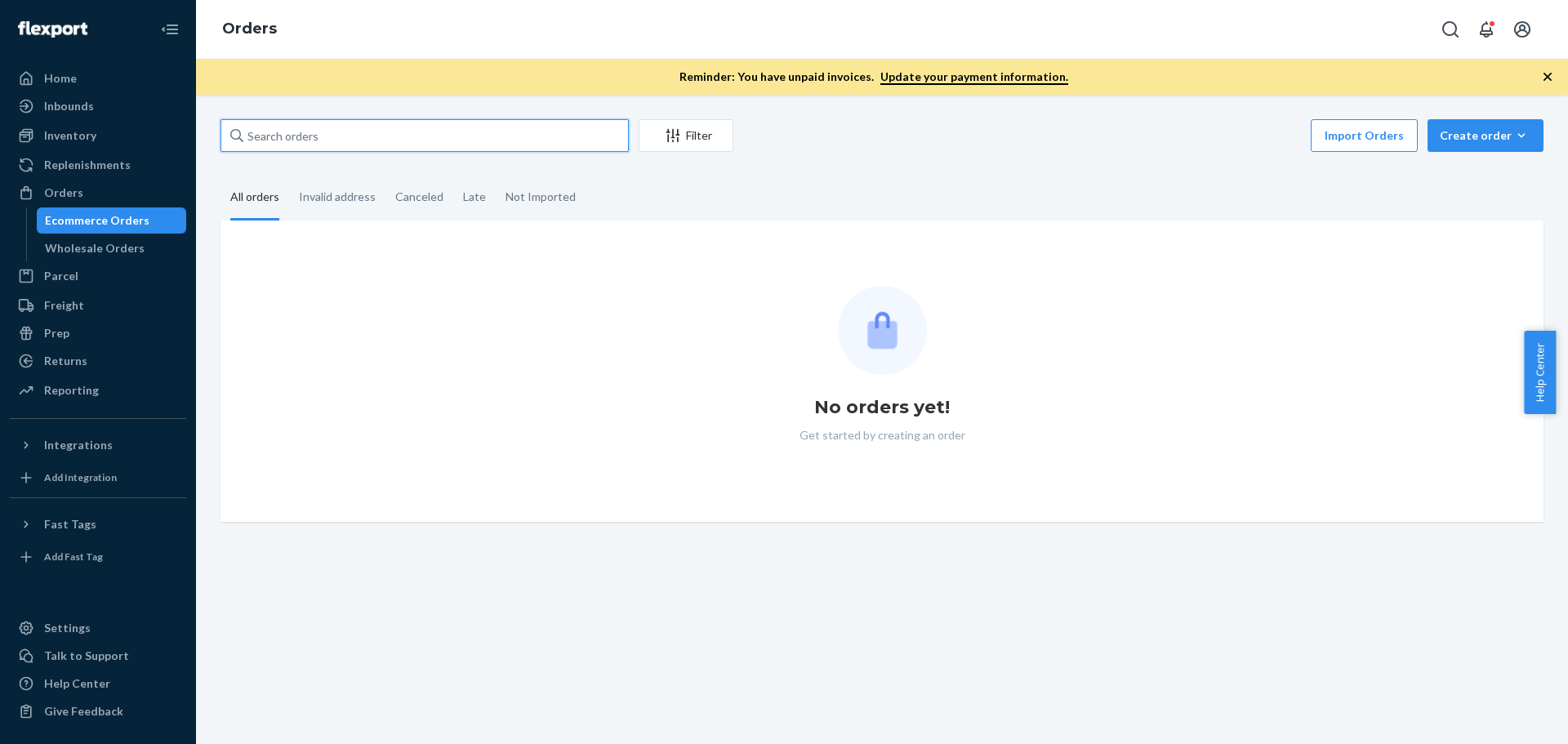
click at [456, 146] on input "text" at bounding box center [425, 135] width 409 height 32
paste input "3682496"
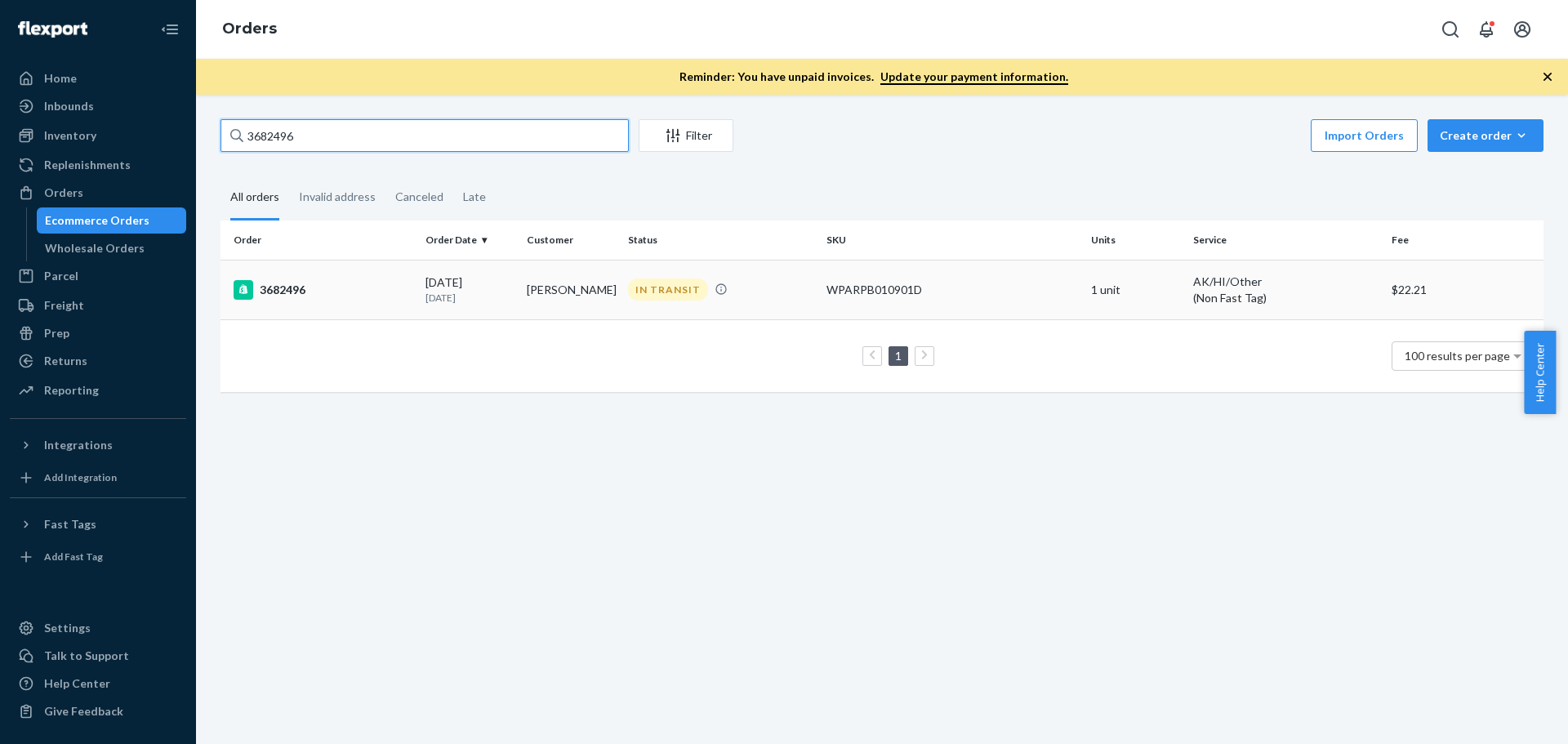
type input "3682496"
click at [296, 286] on div "3682496" at bounding box center [322, 290] width 179 height 20
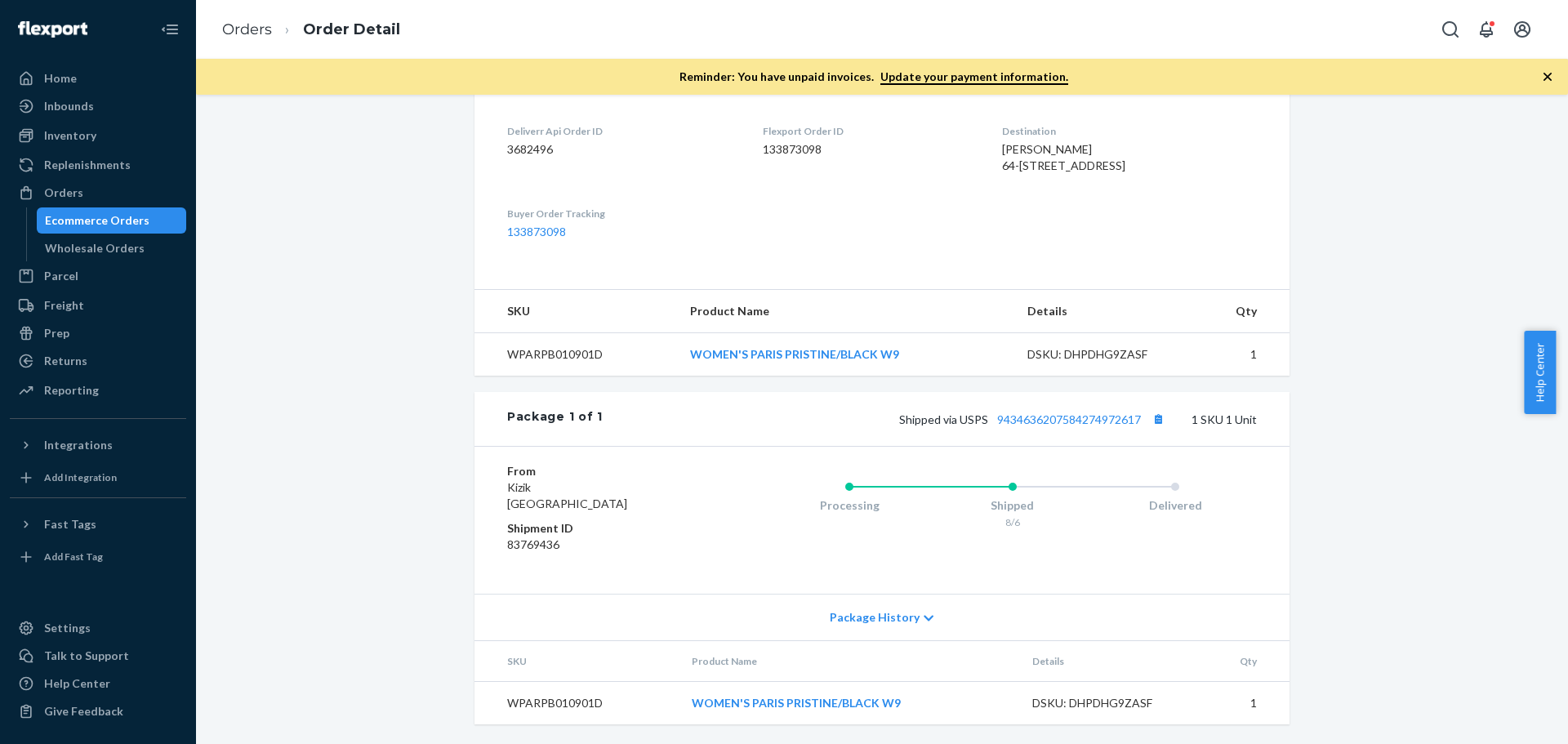
scroll to position [473, 0]
click at [1116, 420] on link "9434636207584274972617" at bounding box center [1069, 418] width 144 height 13
click at [49, 146] on div "Inventory" at bounding box center [98, 135] width 173 height 22
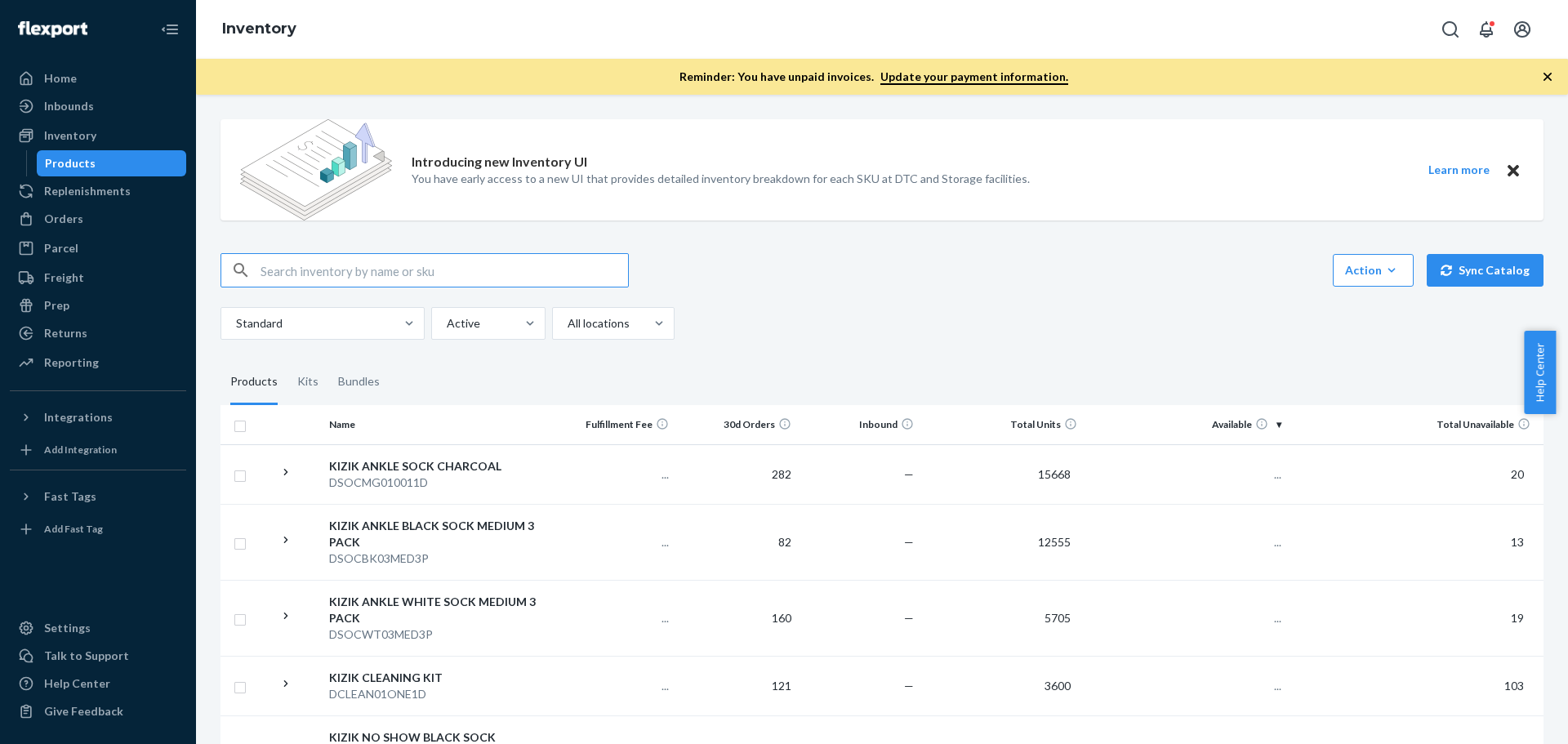
click at [350, 261] on input "text" at bounding box center [444, 270] width 367 height 32
type input "WPARPB010901D"
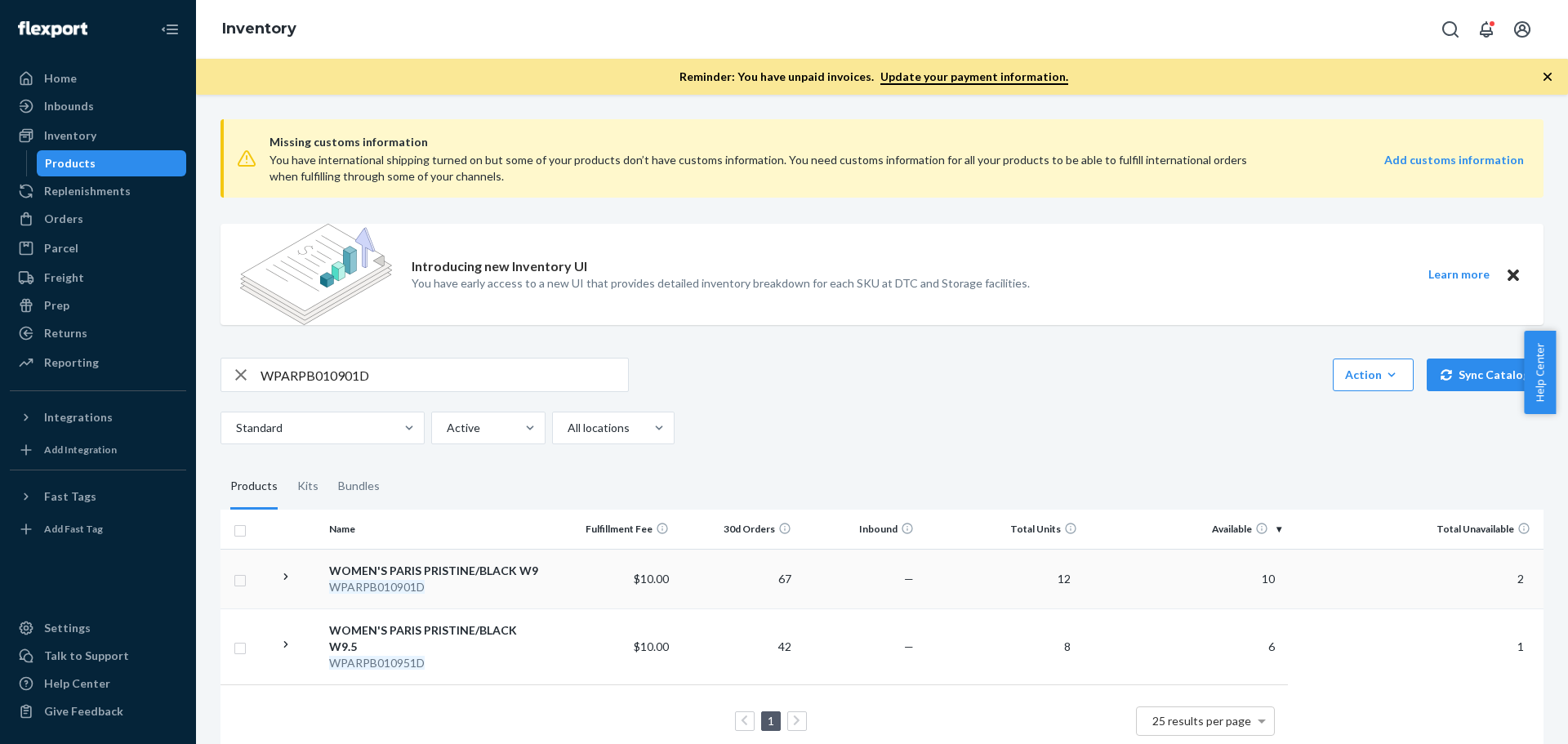
click at [408, 569] on div "WOMEN'S PARIS PRISTINE/BLACK W9" at bounding box center [437, 570] width 216 height 16
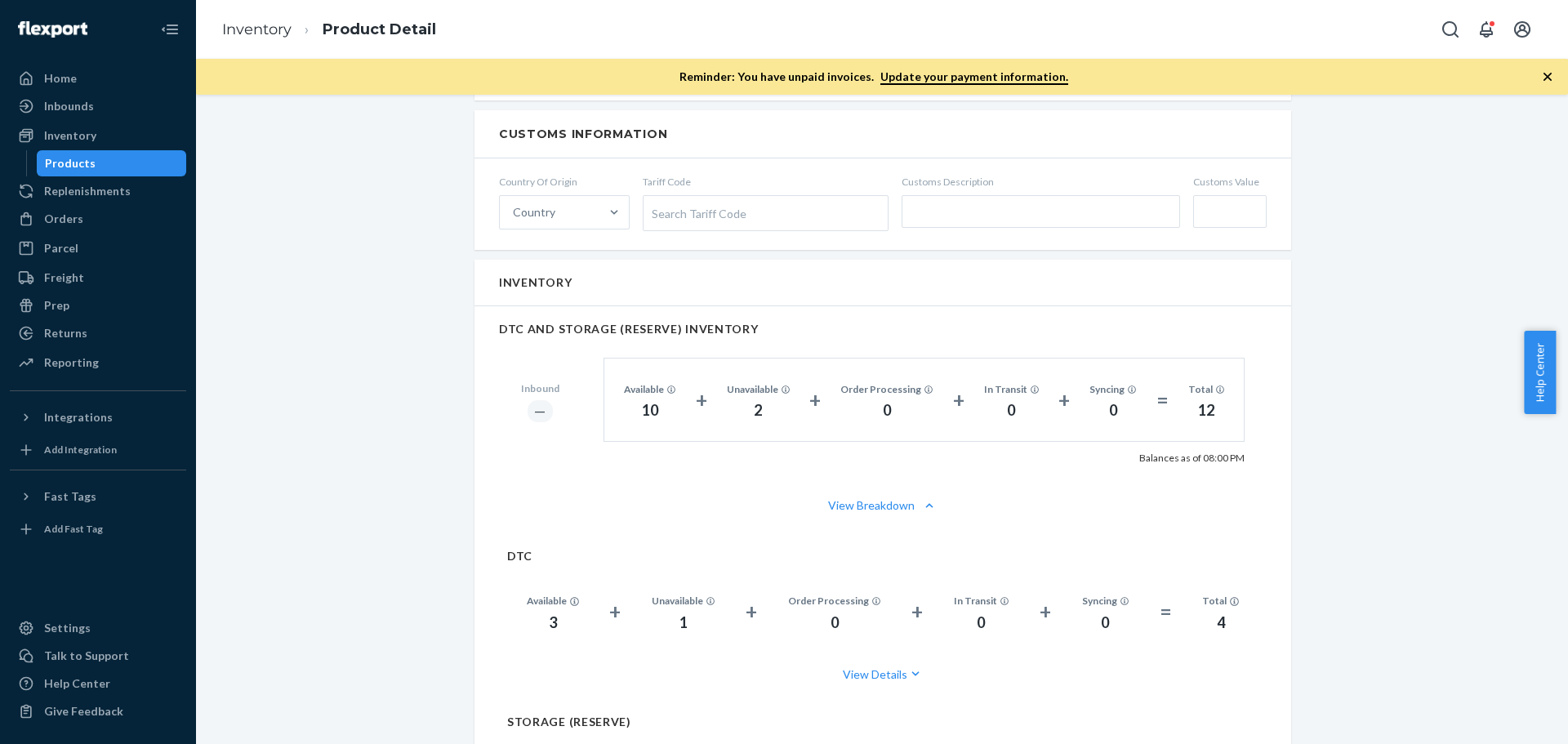
scroll to position [1062, 0]
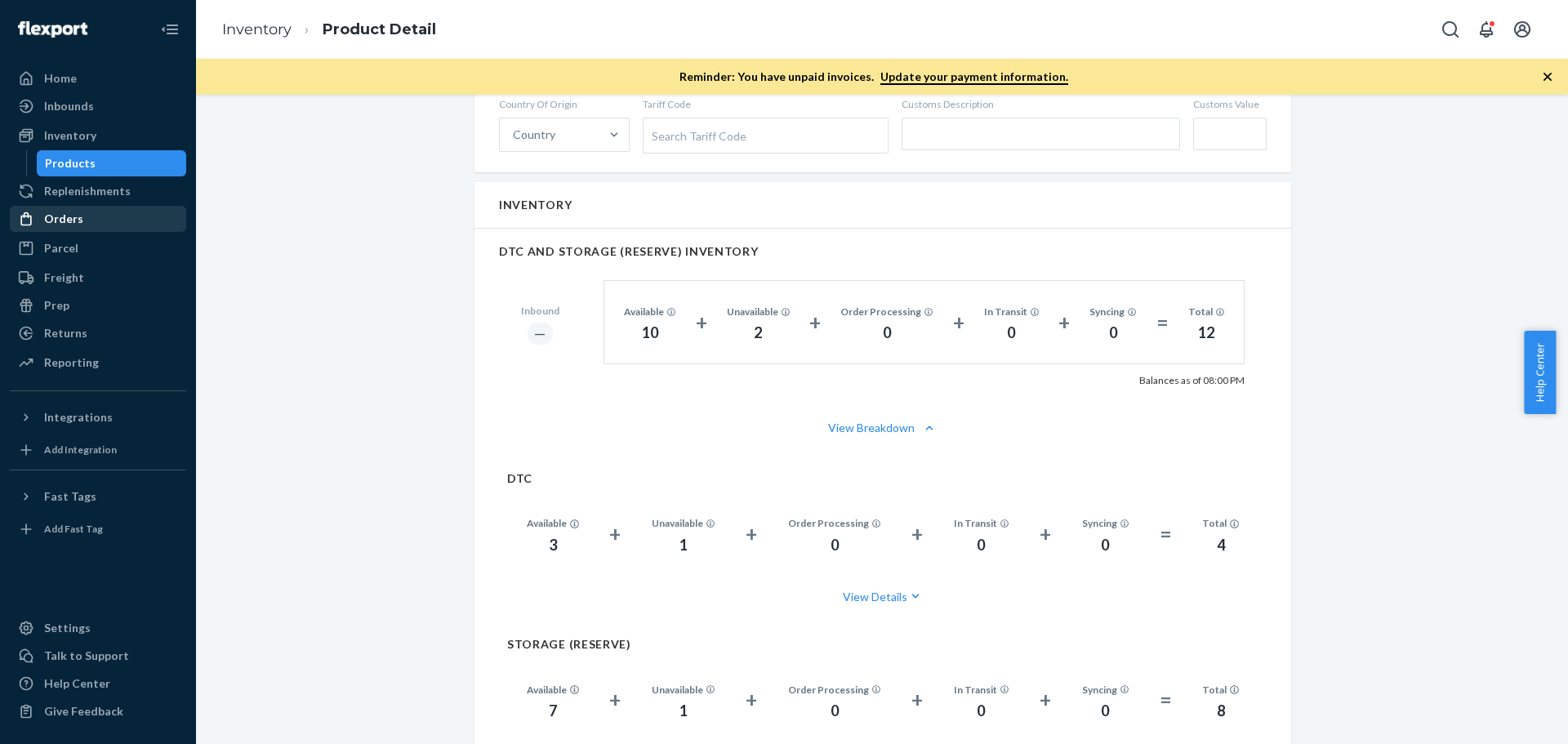
click at [69, 216] on div "Orders" at bounding box center [64, 219] width 40 height 16
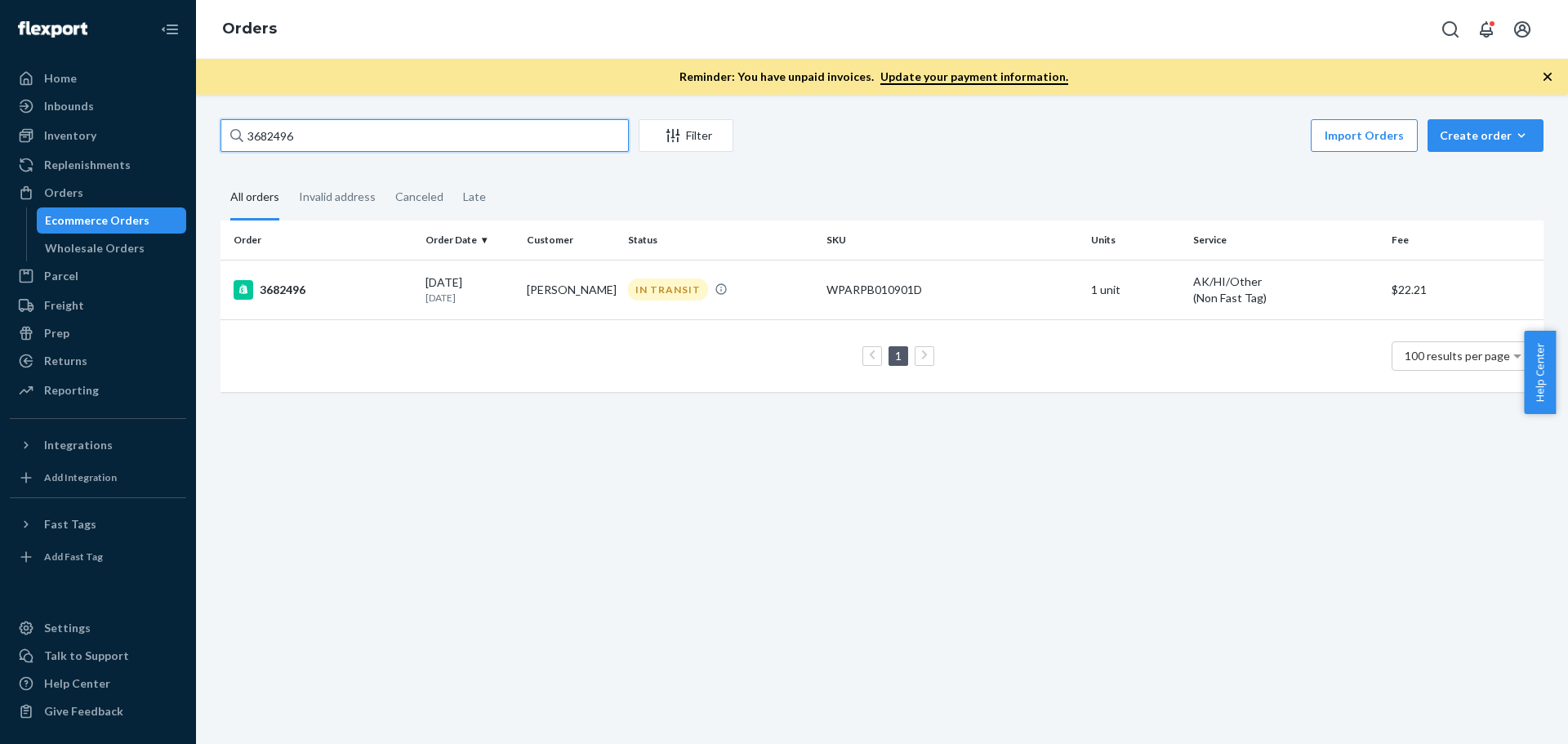
click at [277, 143] on input "3682496" at bounding box center [425, 135] width 409 height 32
click at [306, 290] on div "3682496" at bounding box center [322, 290] width 179 height 20
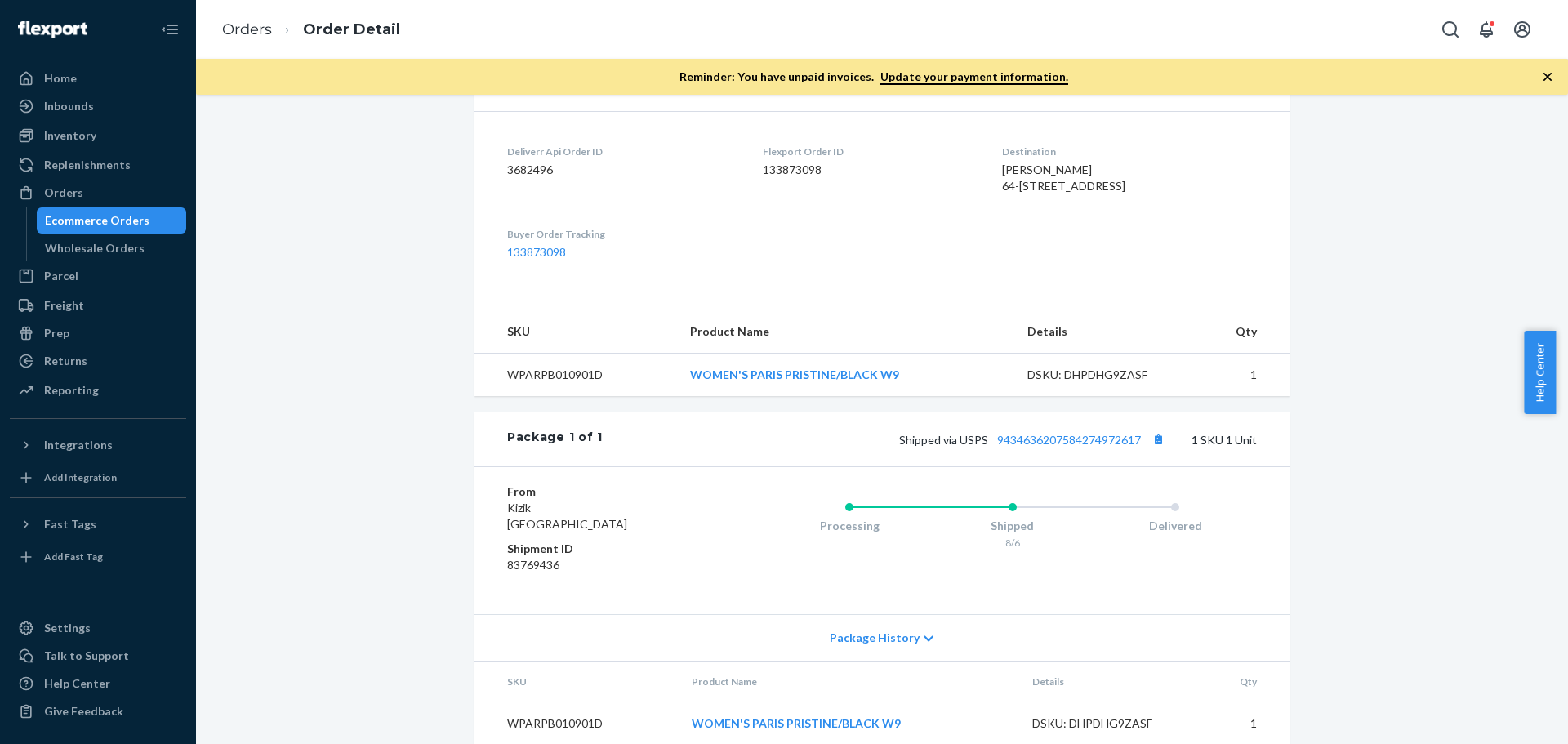
scroll to position [473, 0]
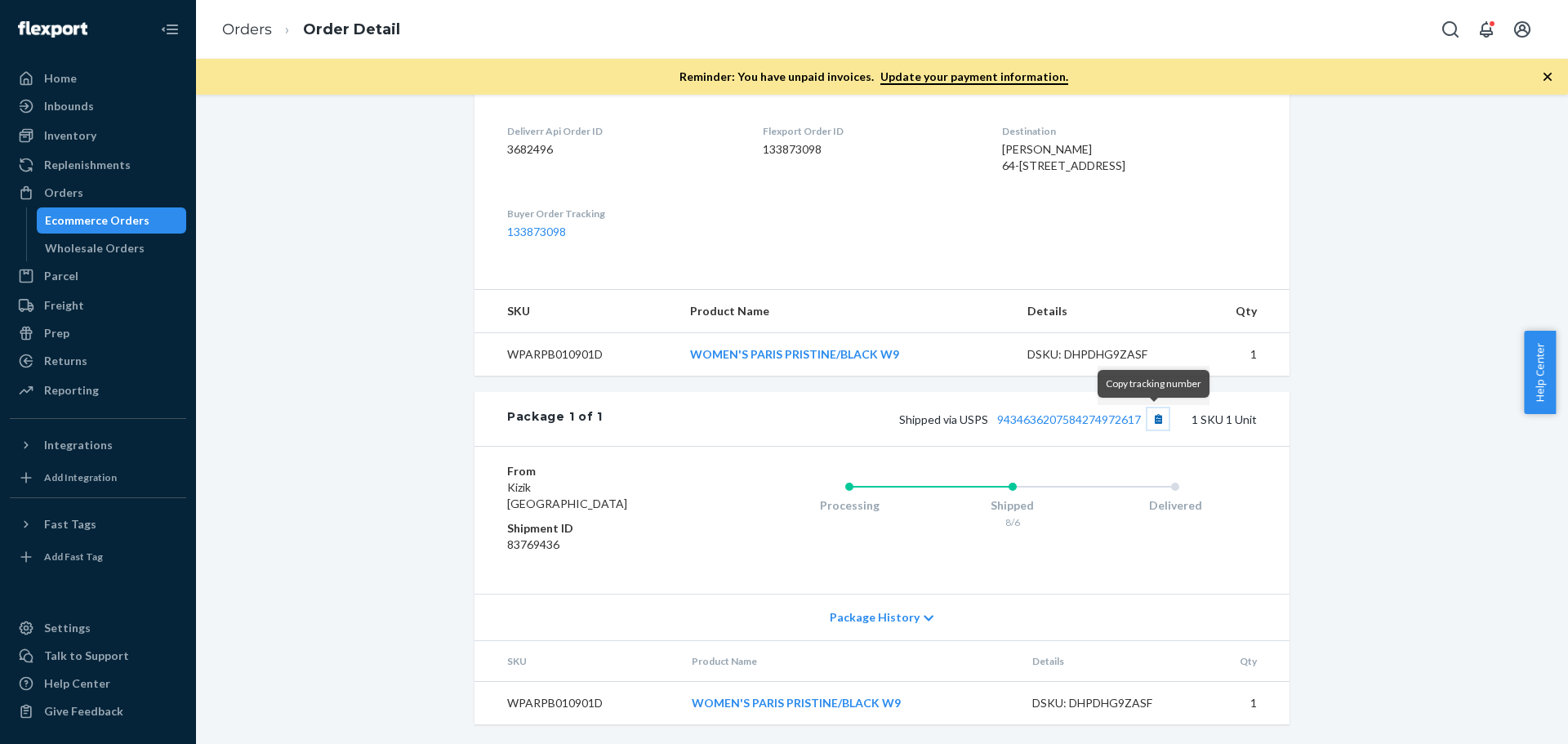
click at [1154, 418] on button "Copy tracking number" at bounding box center [1158, 419] width 22 height 22
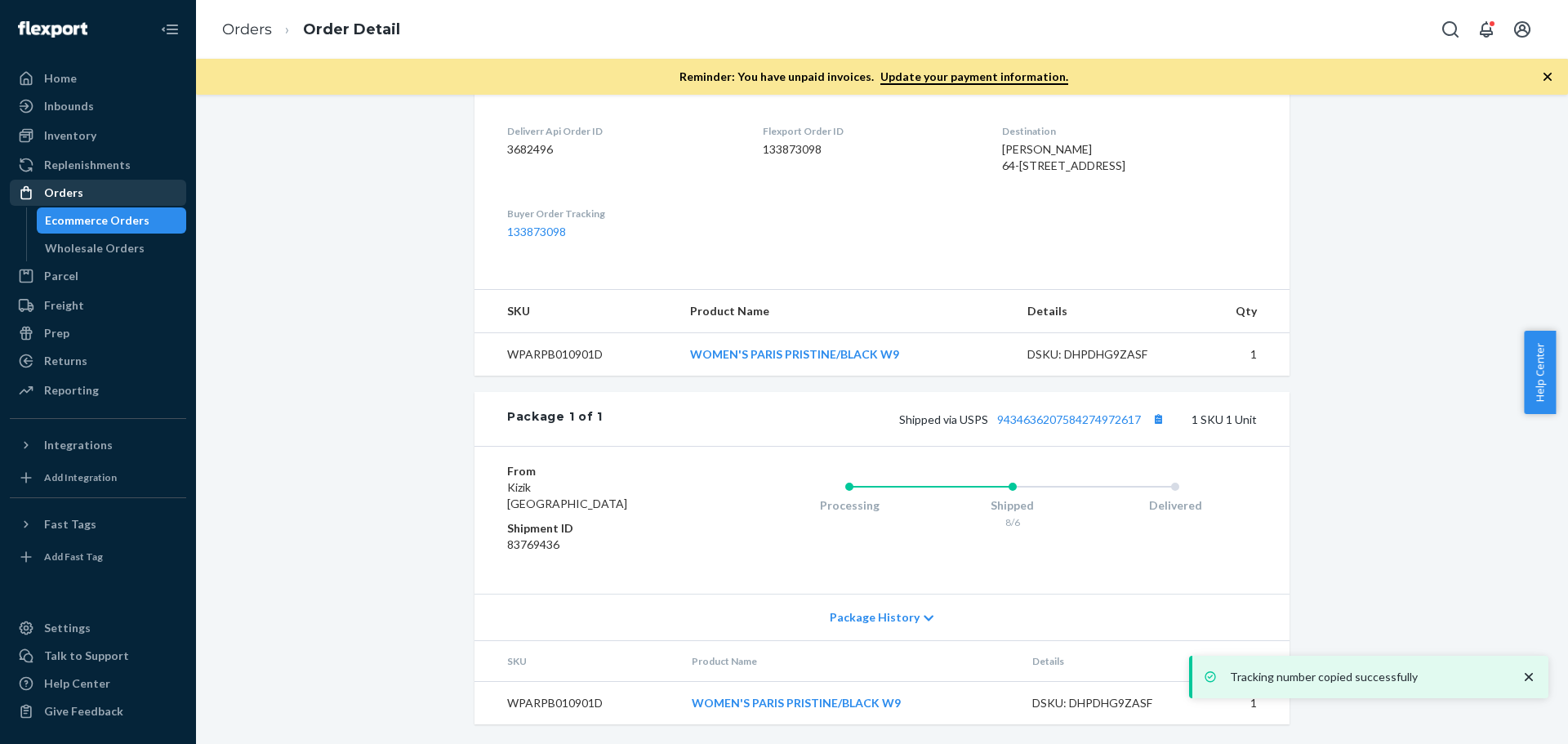
click at [83, 191] on div "Orders" at bounding box center [98, 192] width 173 height 22
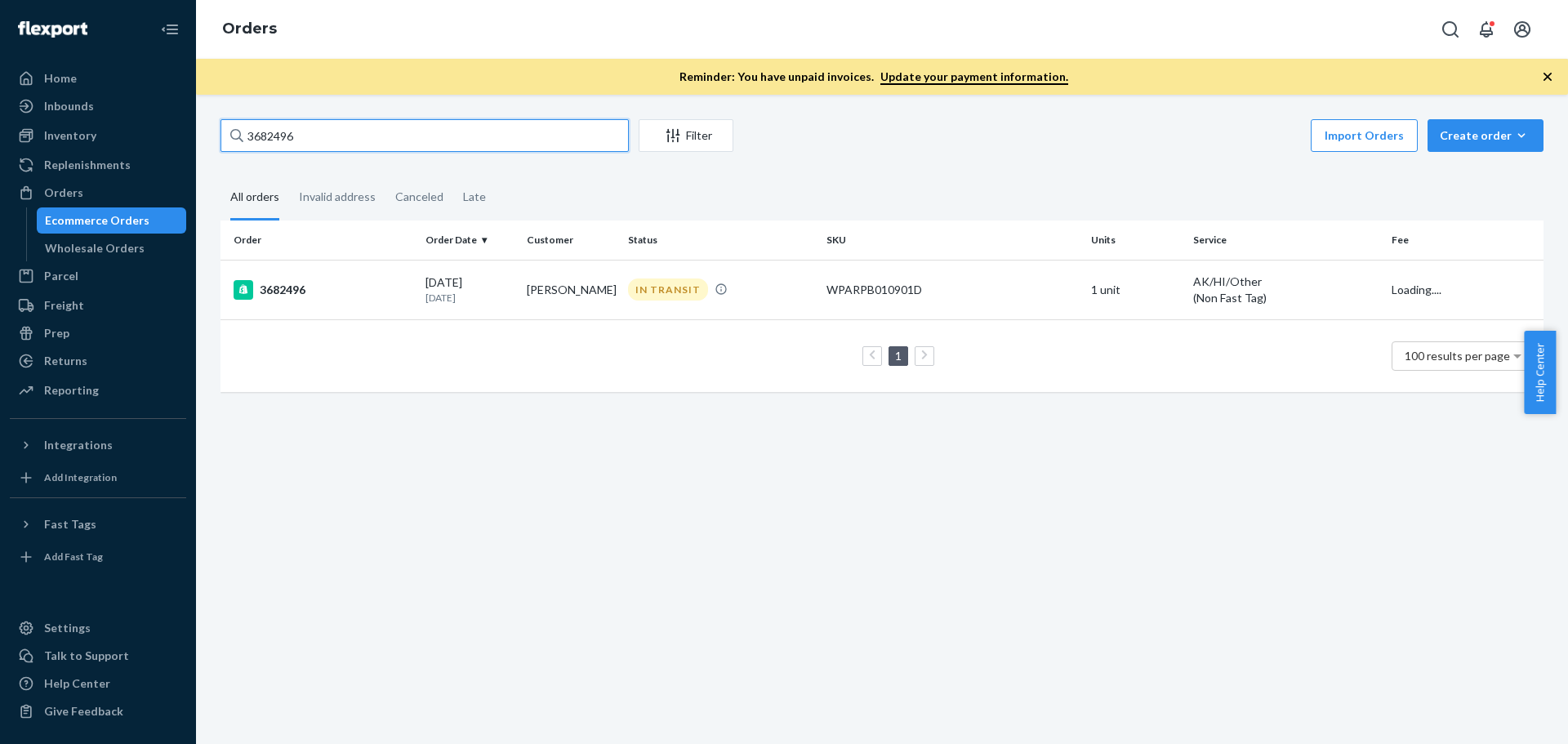
click at [288, 137] on input "3682496" at bounding box center [425, 135] width 409 height 32
paste input "706155"
type input "3706155"
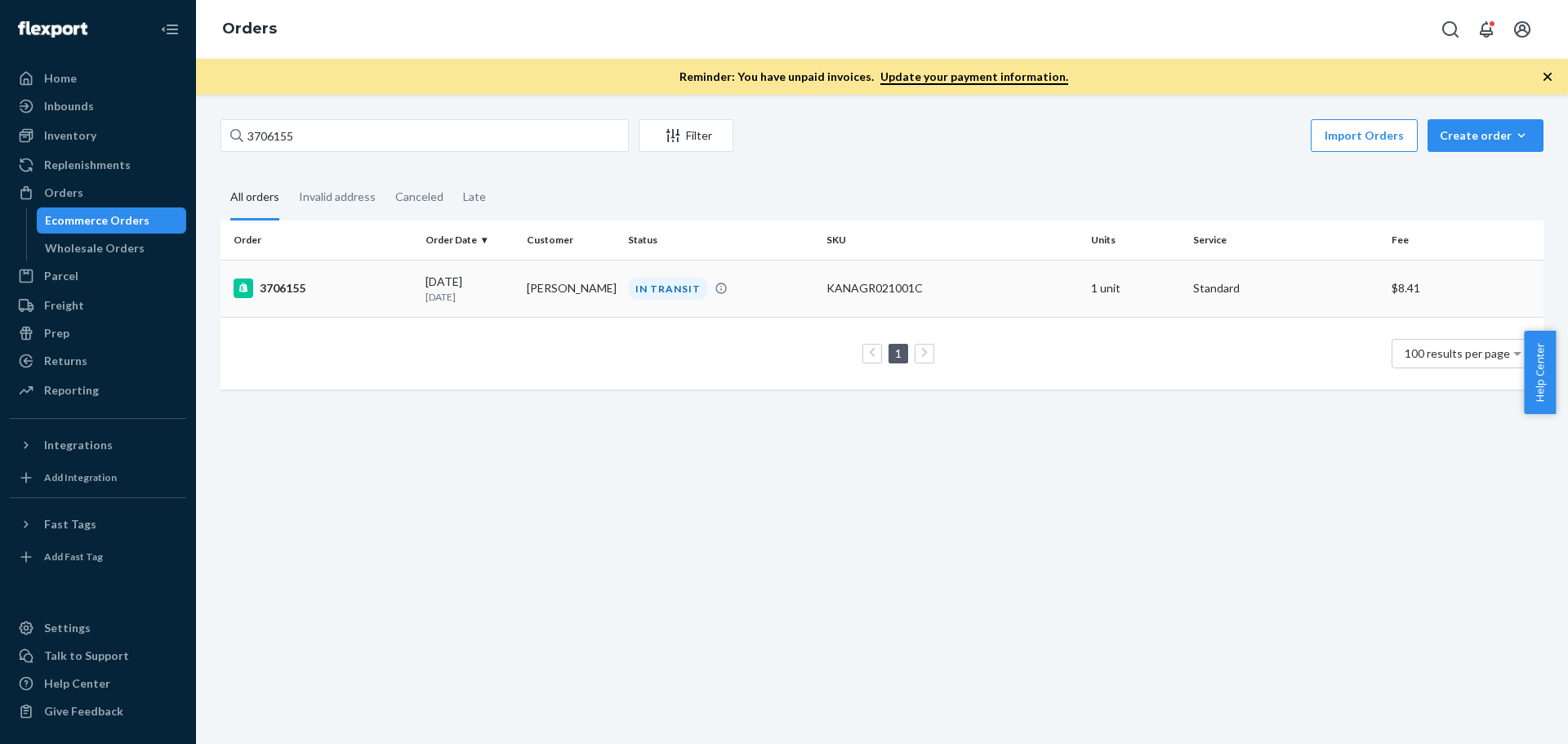
click at [296, 282] on div "3706155" at bounding box center [322, 288] width 179 height 20
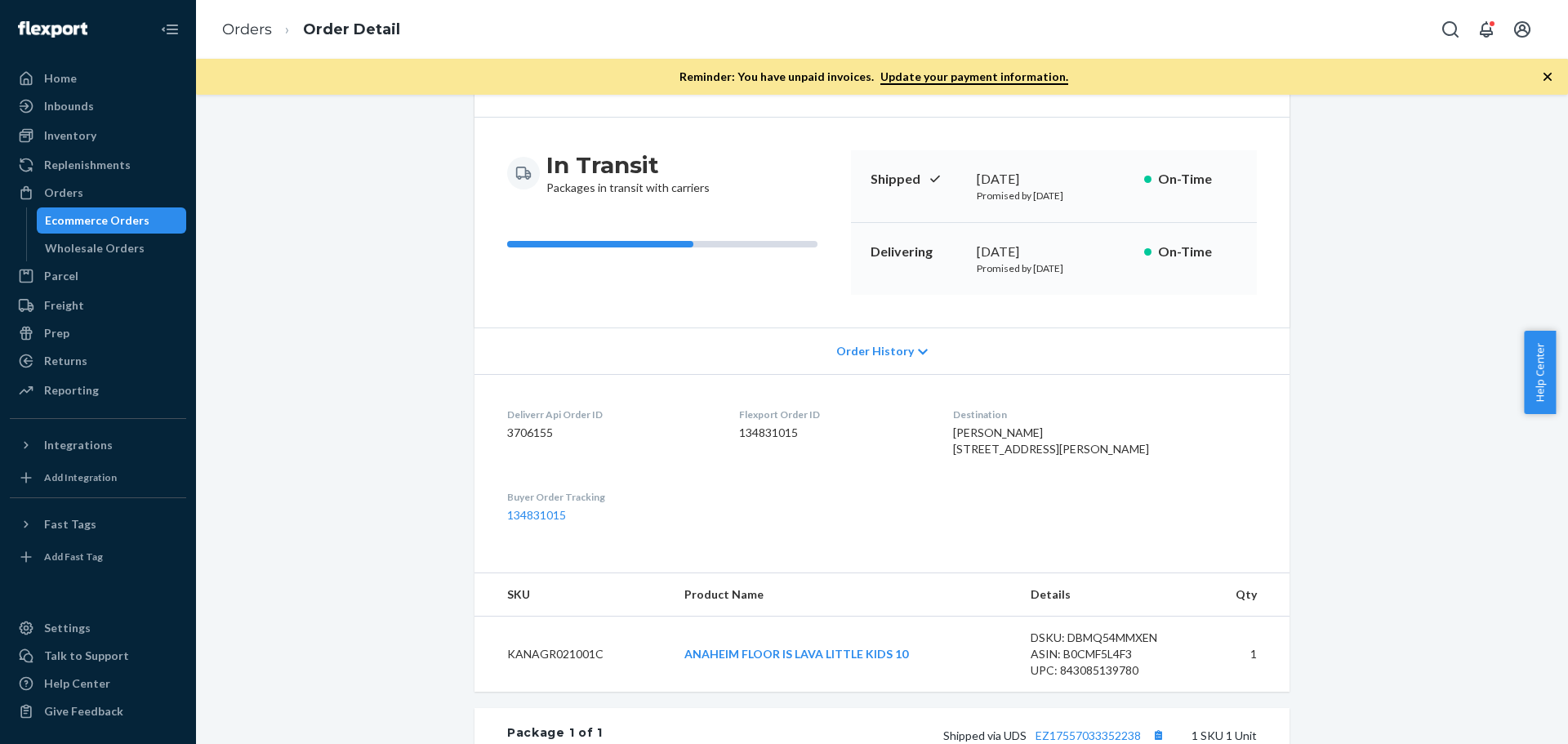
scroll to position [245, 0]
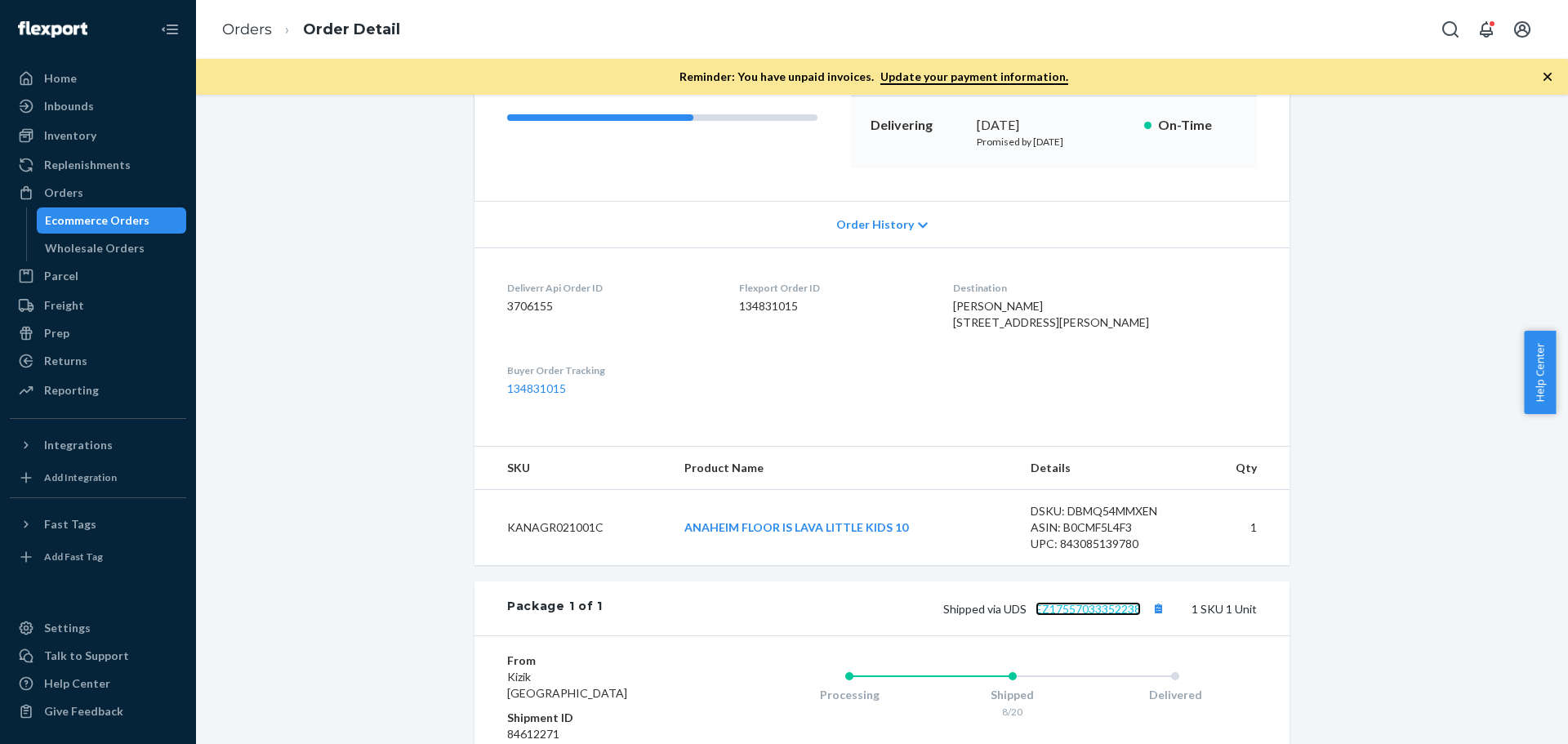
click at [1057, 615] on link "EZ17557033352238" at bounding box center [1087, 608] width 105 height 13
click at [1066, 615] on link "EZ17557033352238" at bounding box center [1087, 608] width 105 height 13
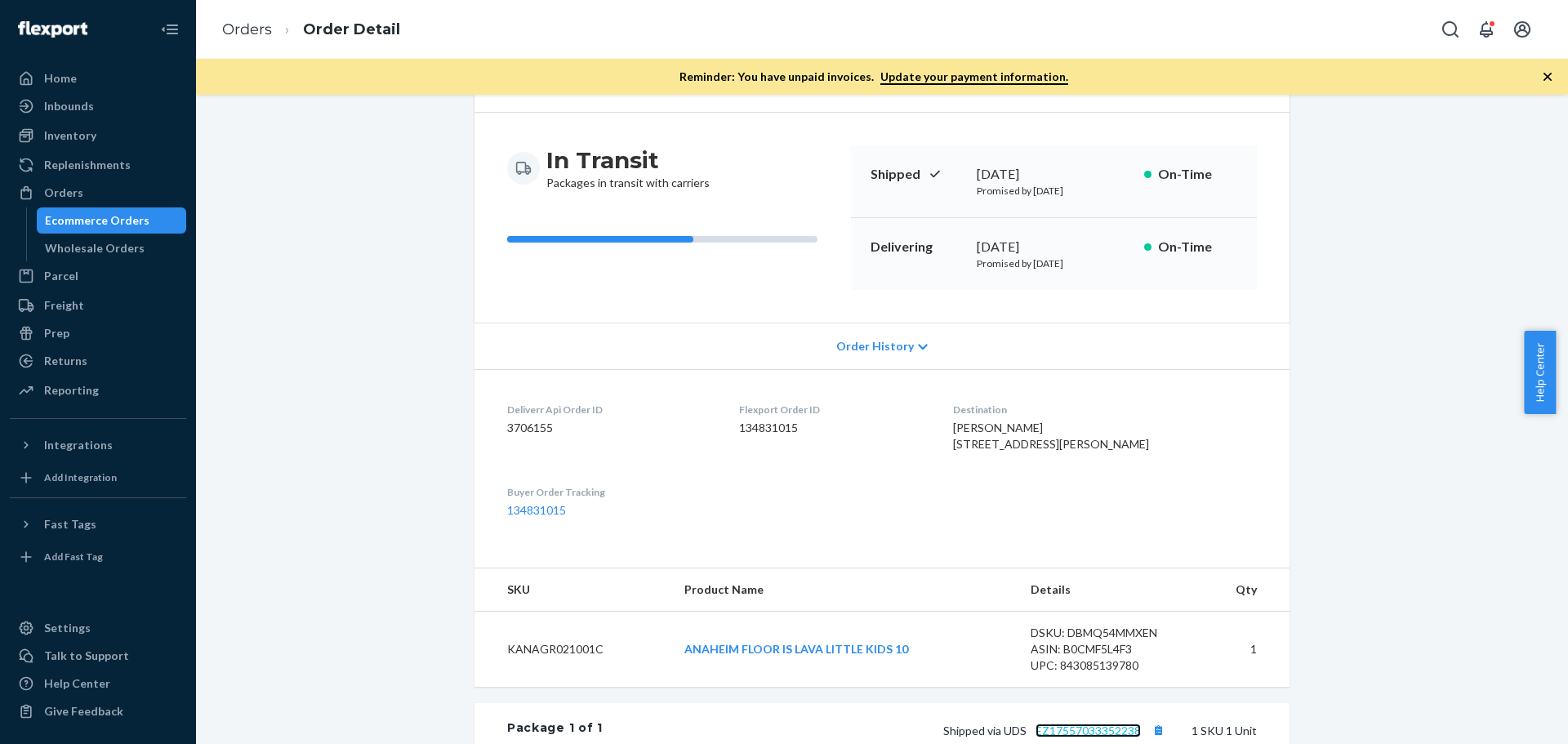
scroll to position [82, 0]
